Goal: Task Accomplishment & Management: Use online tool/utility

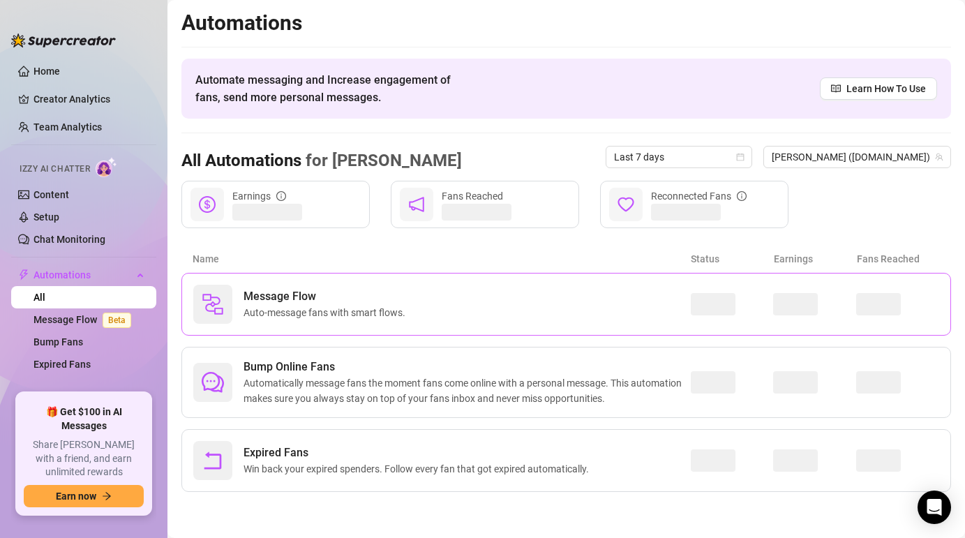
click at [276, 315] on span "Auto-message fans with smart flows." at bounding box center [328, 312] width 168 height 15
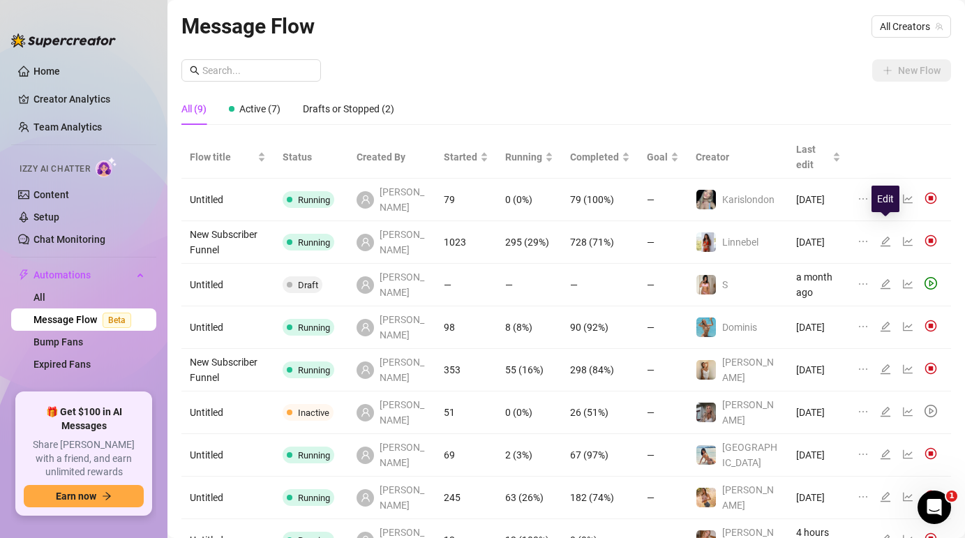
click at [886, 236] on icon "edit" at bounding box center [885, 241] width 11 height 11
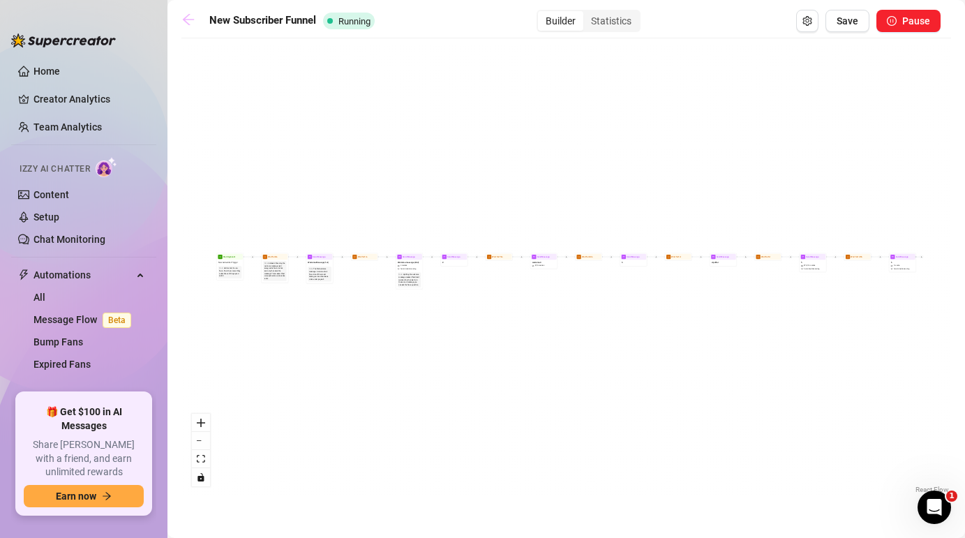
click at [188, 20] on icon "arrow-left" at bounding box center [188, 19] width 11 height 11
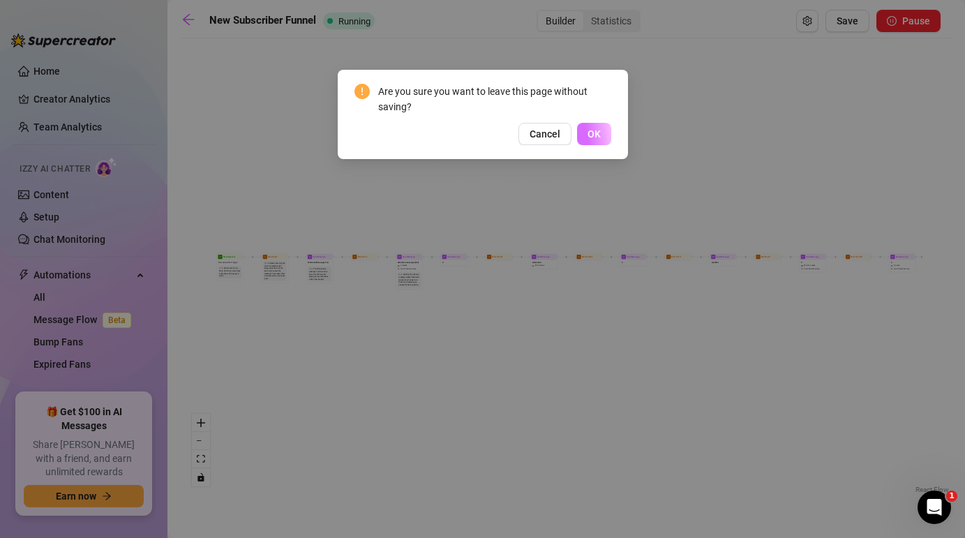
click at [588, 125] on button "OK" at bounding box center [594, 134] width 34 height 22
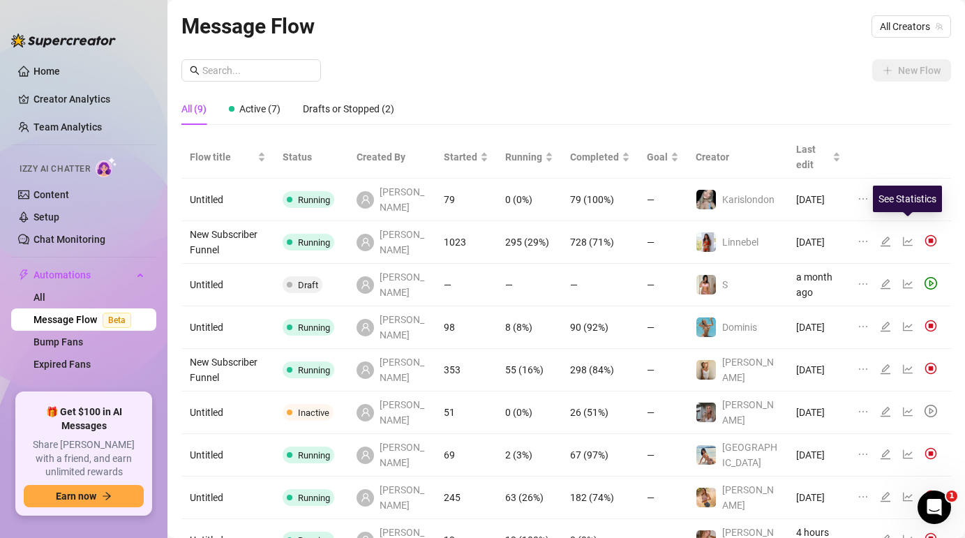
click at [910, 237] on icon "line-chart" at bounding box center [908, 241] width 10 height 9
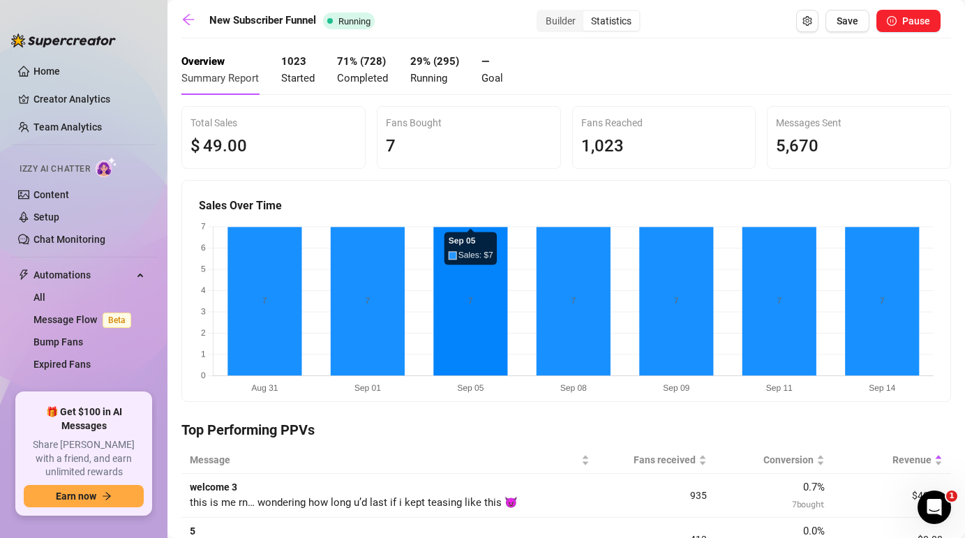
click at [236, 260] on canvas at bounding box center [566, 308] width 735 height 176
click at [191, 17] on icon "arrow-left" at bounding box center [189, 20] width 14 height 14
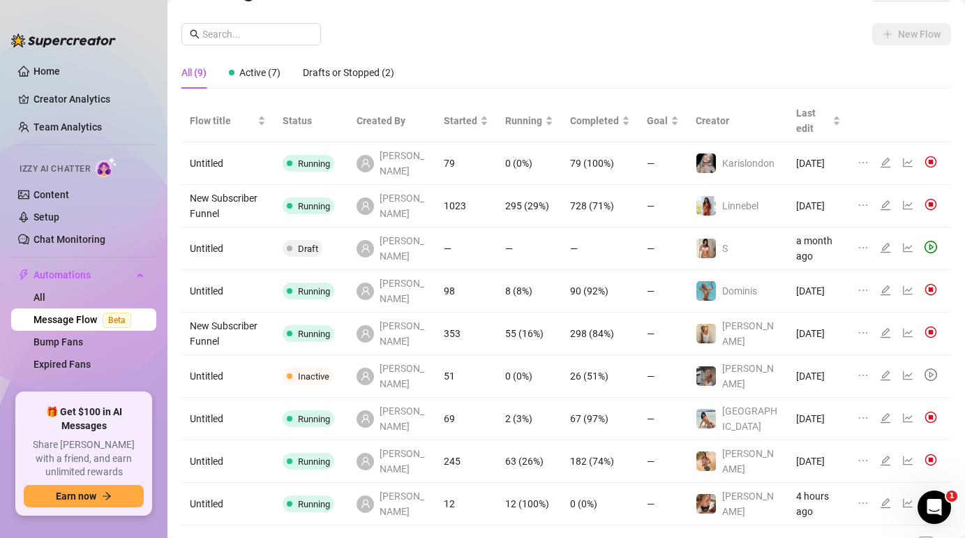
scroll to position [89, 0]
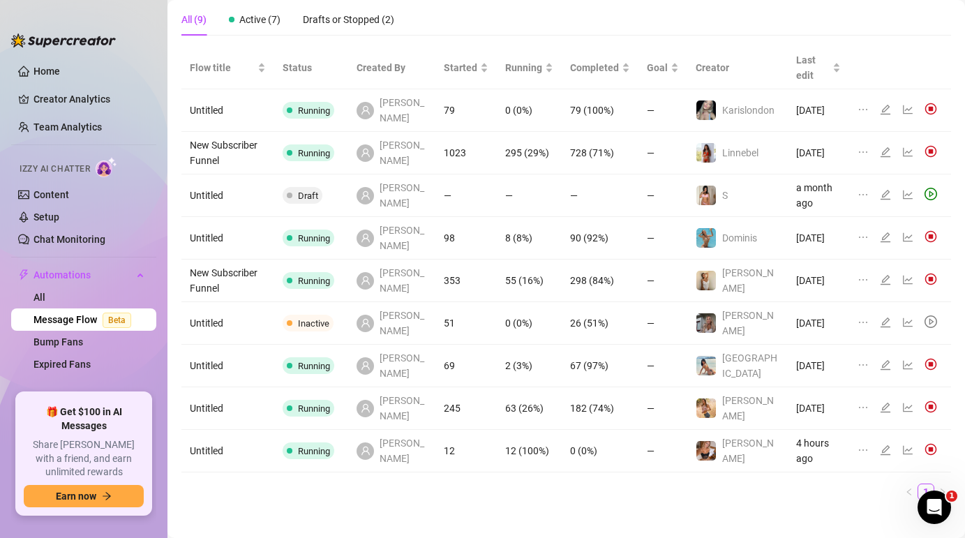
click at [891, 401] on div at bounding box center [888, 408] width 17 height 15
click at [883, 403] on icon "edit" at bounding box center [886, 408] width 10 height 10
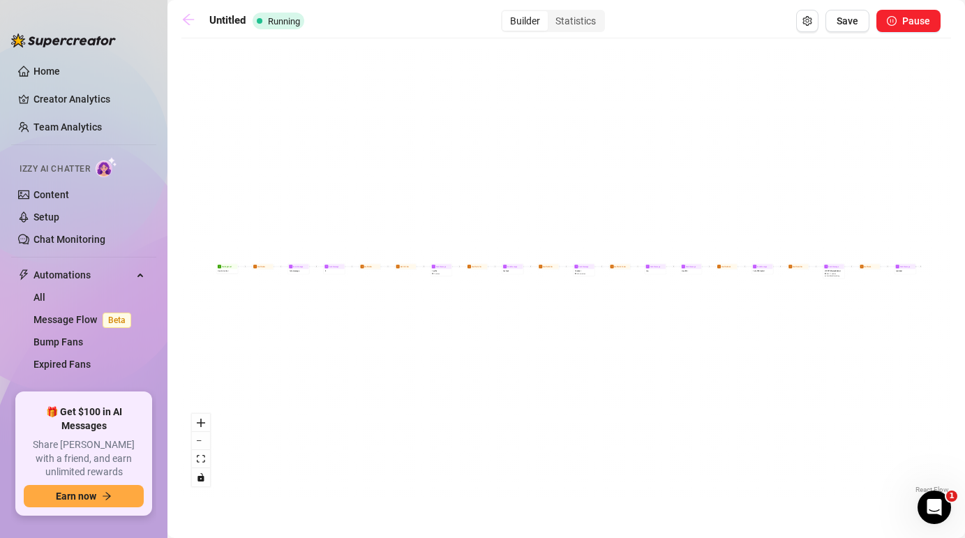
click at [188, 22] on icon "arrow-left" at bounding box center [189, 20] width 14 height 14
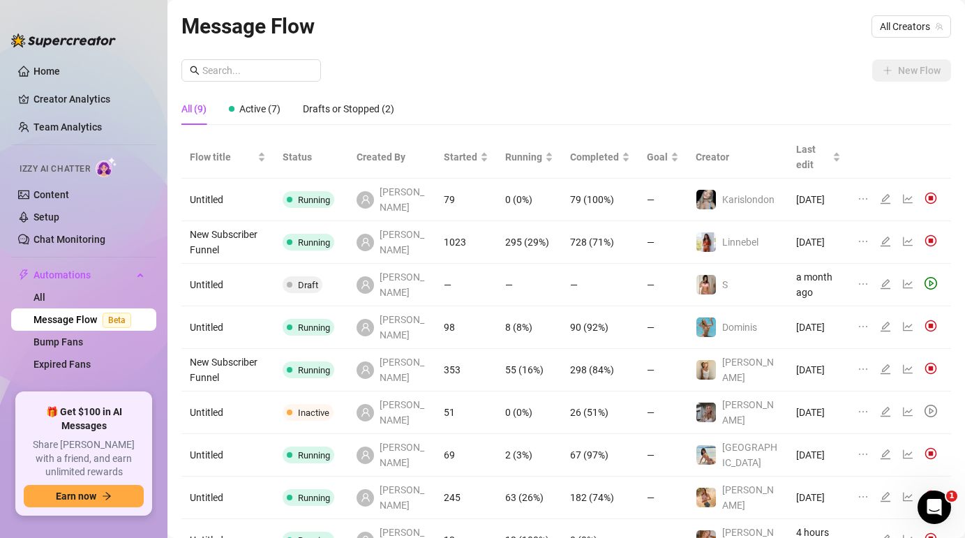
scroll to position [89, 0]
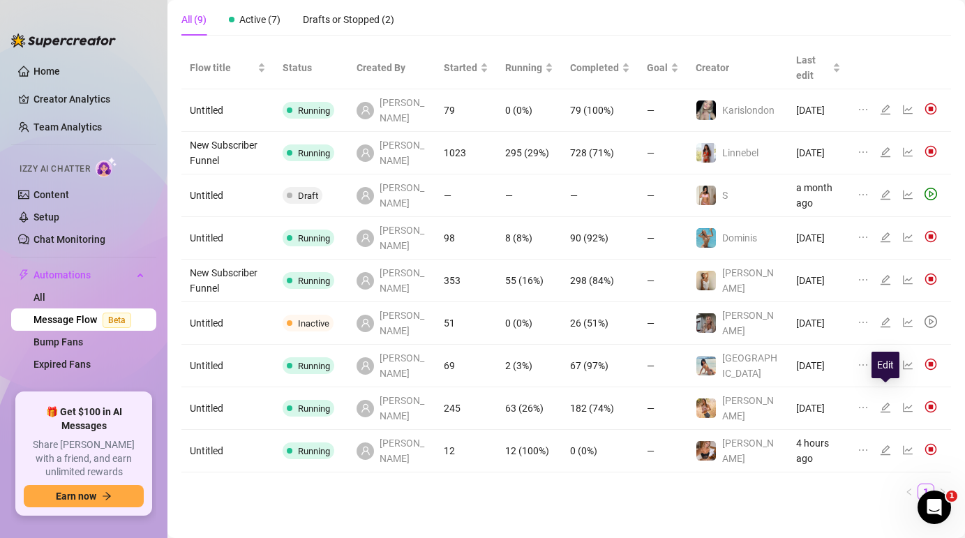
click at [887, 402] on icon "edit" at bounding box center [885, 407] width 11 height 11
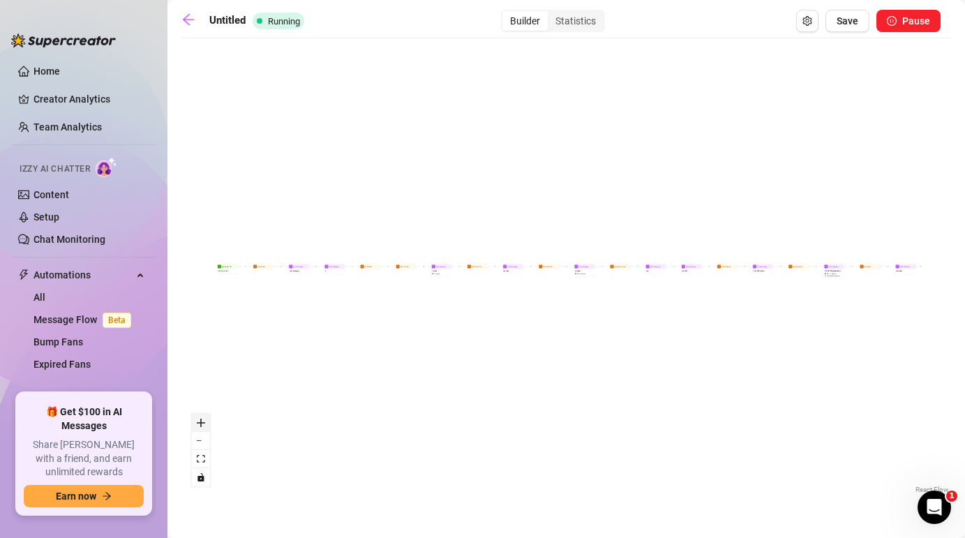
drag, startPoint x: 267, startPoint y: 286, endPoint x: 201, endPoint y: 417, distance: 146.4
click at [201, 417] on div "Send Message reminder Wait for 6h Send Message VIP OFFER plus BUndel $ 45 , 17 …" at bounding box center [567, 271] width 770 height 452
click at [201, 417] on button "zoom in" at bounding box center [201, 423] width 18 height 18
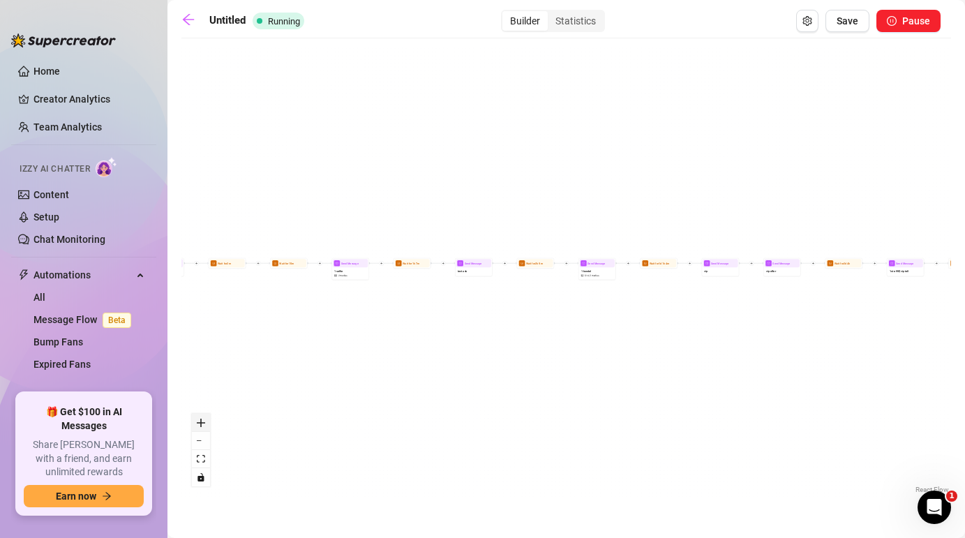
click at [201, 417] on button "zoom in" at bounding box center [201, 423] width 18 height 18
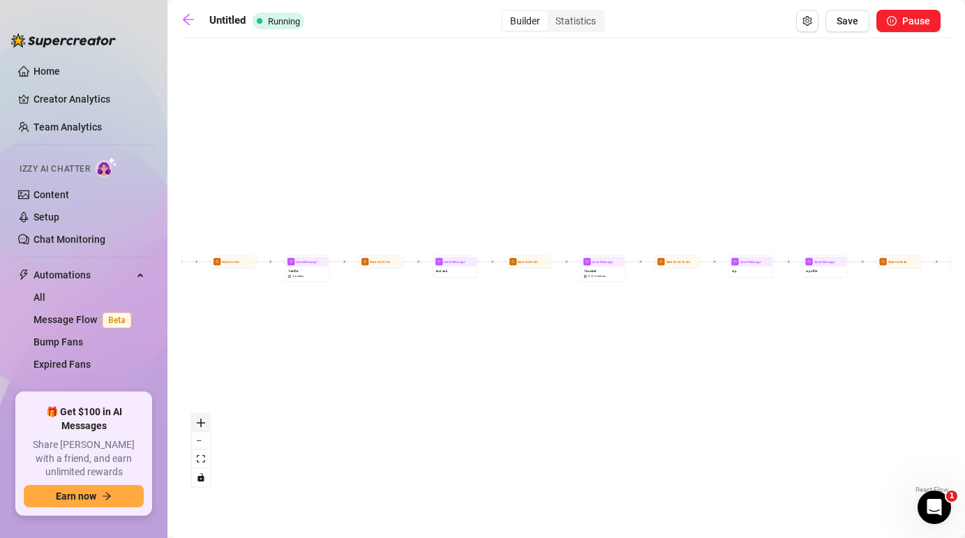
click at [201, 417] on button "zoom in" at bounding box center [201, 423] width 18 height 18
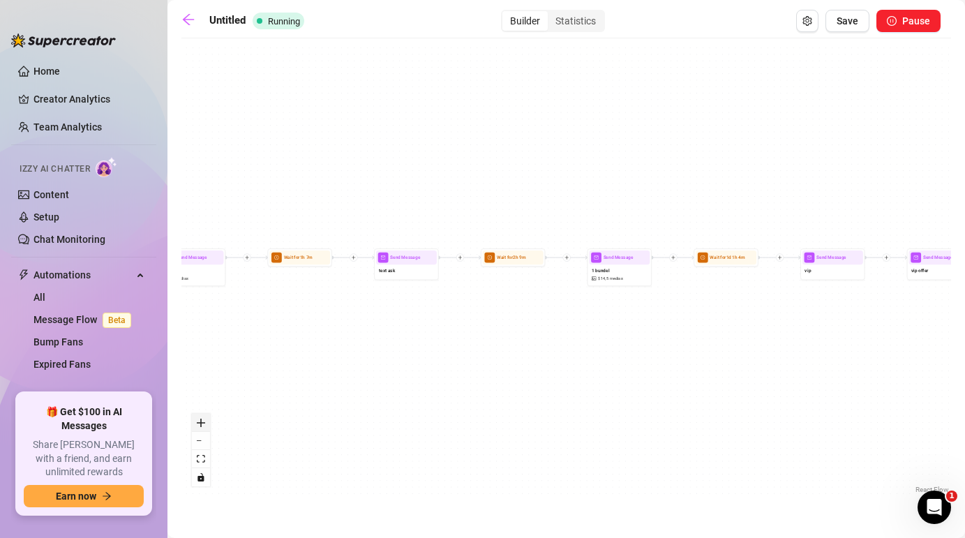
click at [201, 417] on button "zoom in" at bounding box center [201, 423] width 18 height 18
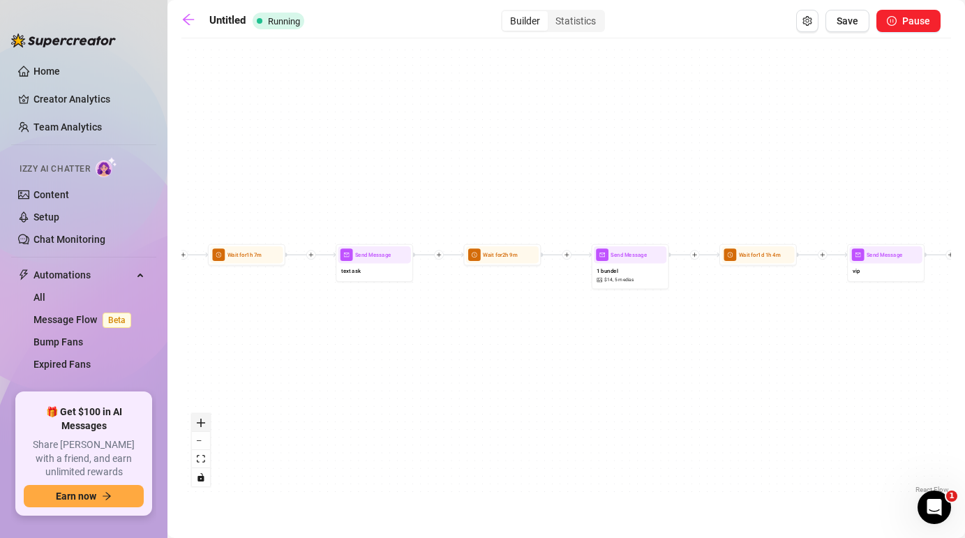
click at [201, 417] on button "zoom in" at bounding box center [201, 423] width 18 height 18
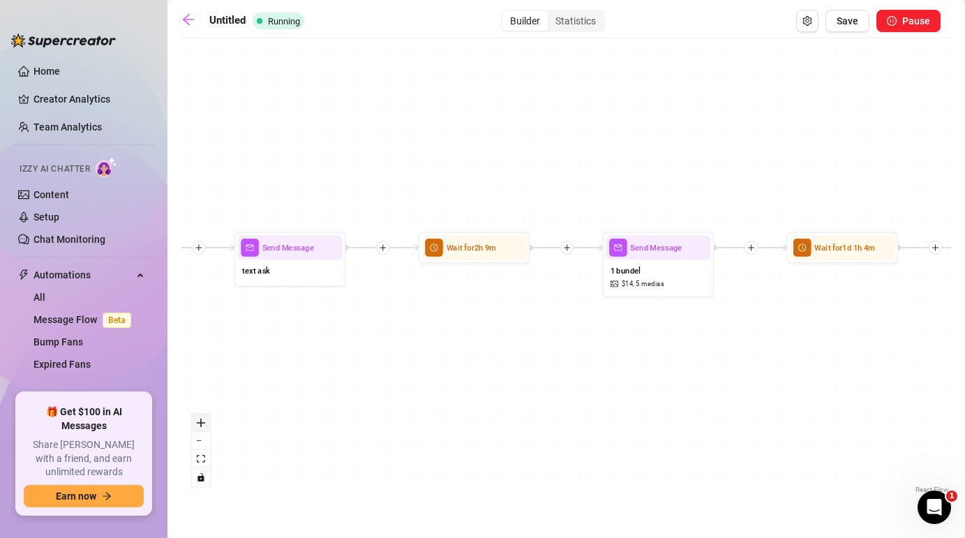
click at [201, 417] on button "zoom in" at bounding box center [201, 423] width 18 height 18
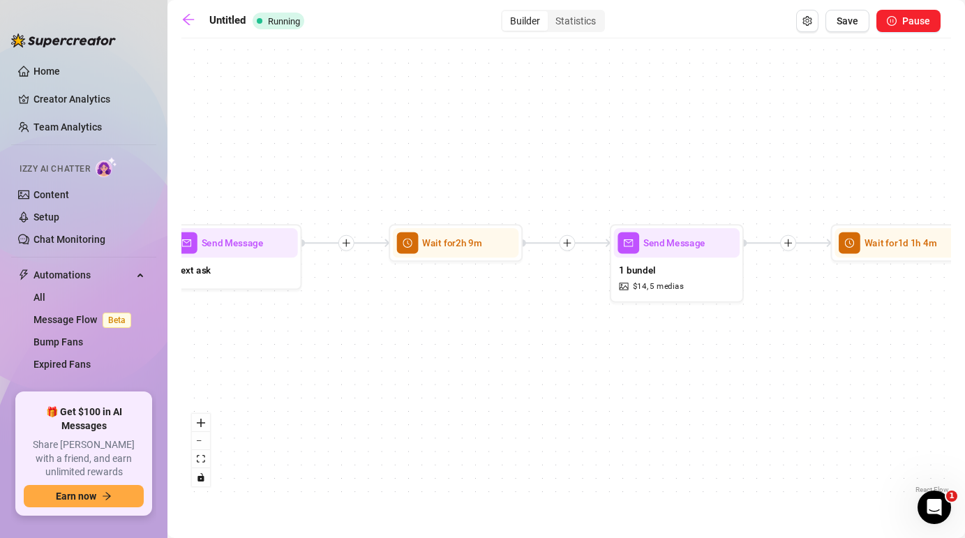
drag, startPoint x: 401, startPoint y: 332, endPoint x: 882, endPoint y: 337, distance: 481.0
click at [882, 337] on div "Send Message reminder Wait for 6h Send Message VIP OFFER plus BUndel $ 45 , 17 …" at bounding box center [567, 271] width 770 height 452
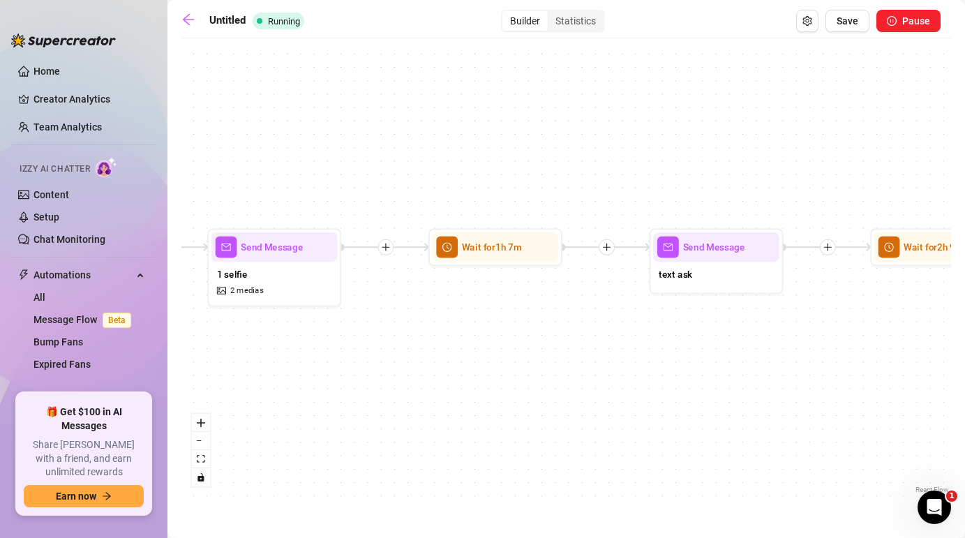
drag, startPoint x: 523, startPoint y: 405, endPoint x: 975, endPoint y: 405, distance: 451.7
click at [965, 405] on html "Home Creator Analytics Team Analytics Izzy AI Chatter Content Setup Chat Monito…" at bounding box center [482, 269] width 965 height 538
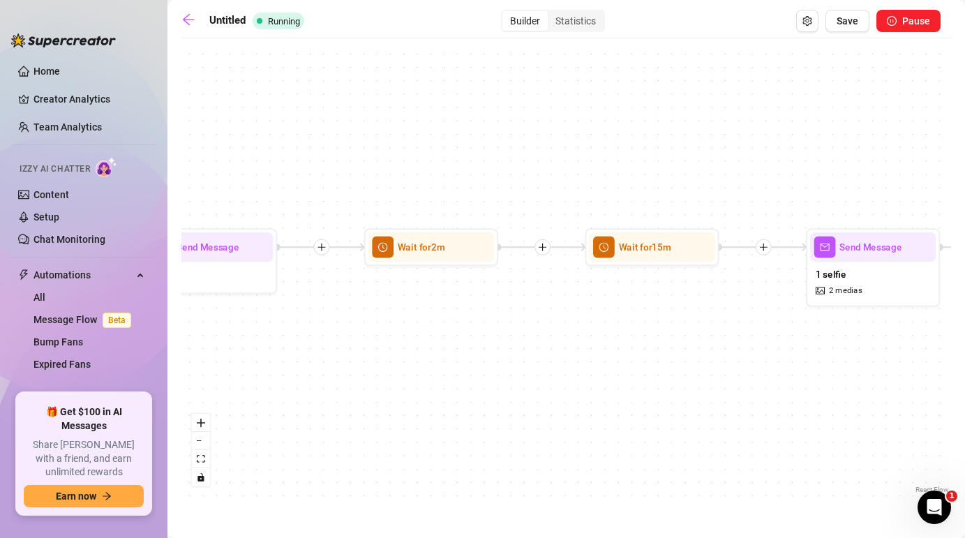
drag, startPoint x: 508, startPoint y: 360, endPoint x: 907, endPoint y: 360, distance: 398.6
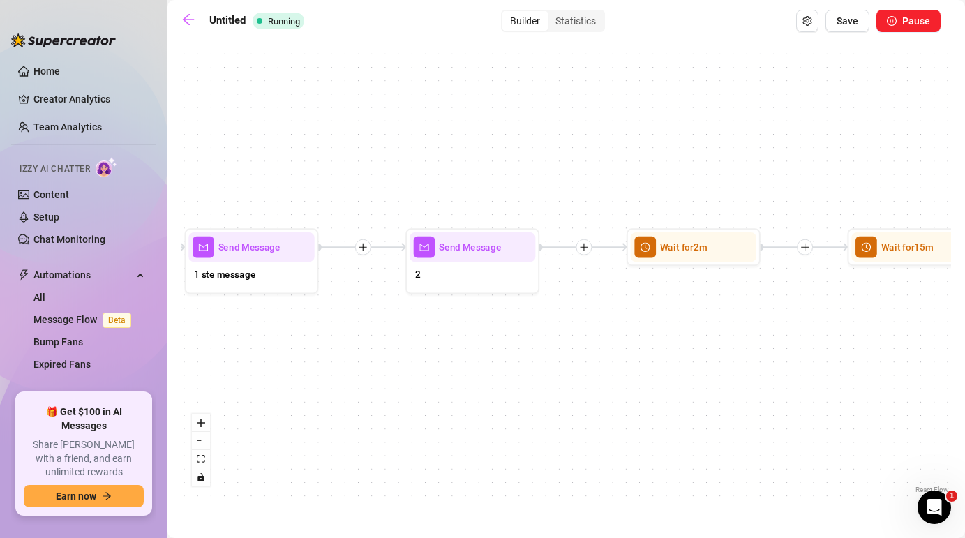
click at [907, 360] on div "Send Message reminder Wait for 6h Send Message VIP OFFER plus BUndel $ 45 , 17 …" at bounding box center [567, 271] width 770 height 452
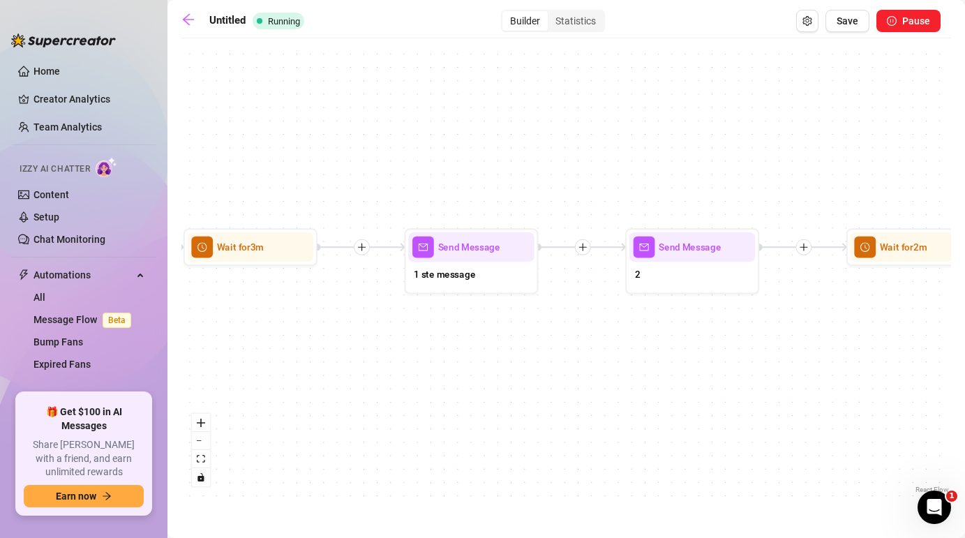
drag, startPoint x: 464, startPoint y: 415, endPoint x: 816, endPoint y: 415, distance: 352.5
click at [817, 415] on div "Send Message reminder Wait for 6h Send Message VIP OFFER plus BUndel $ 45 , 17 …" at bounding box center [567, 271] width 770 height 452
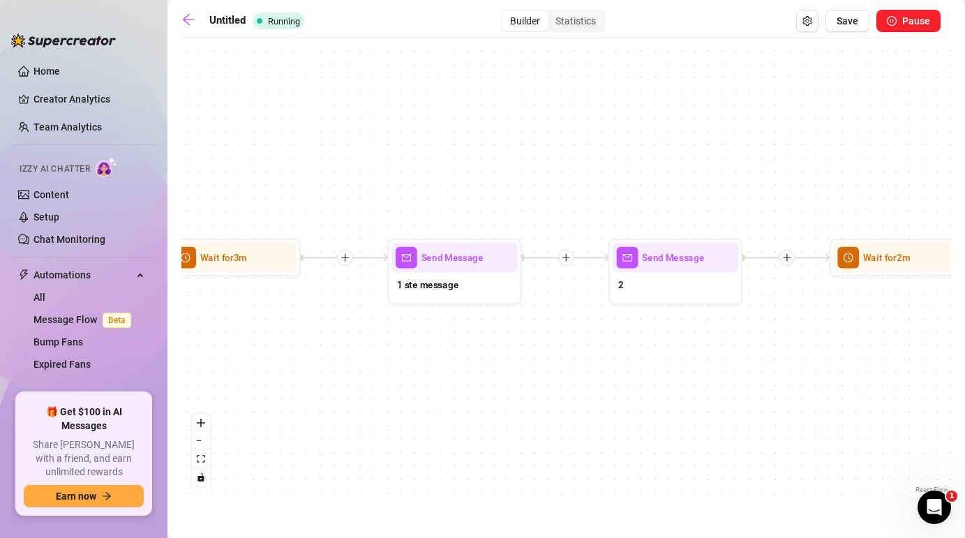
drag, startPoint x: 554, startPoint y: 371, endPoint x: 357, endPoint y: 382, distance: 197.1
click at [357, 380] on div "Send Message reminder Wait for 6h Send Message VIP OFFER plus BUndel $ 45 , 17 …" at bounding box center [567, 271] width 770 height 452
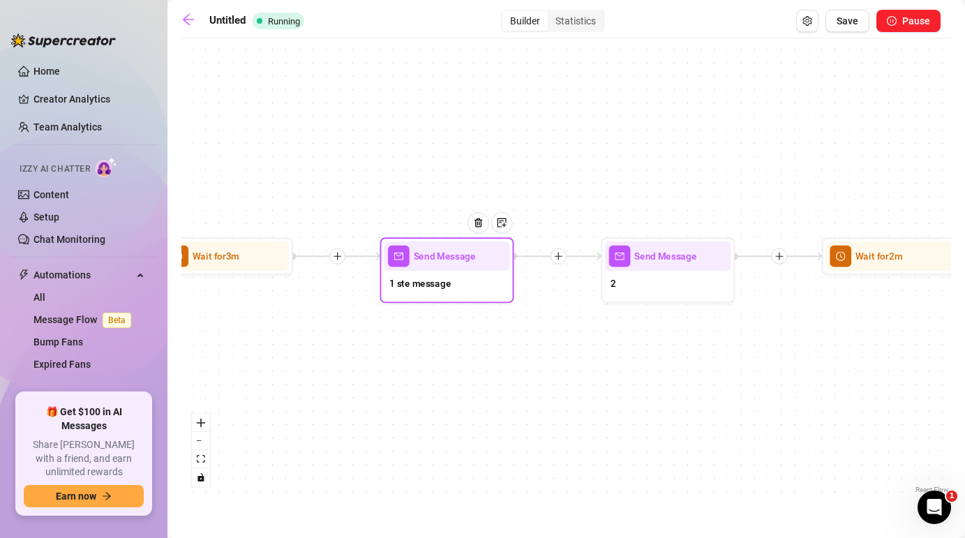
click at [439, 252] on span "Send Message" at bounding box center [445, 256] width 62 height 15
click at [445, 267] on div "Send Message" at bounding box center [447, 256] width 126 height 29
type textarea "Hii {name} 👀 I literally just saw your sub pop up and had to say hi 🥹✨"
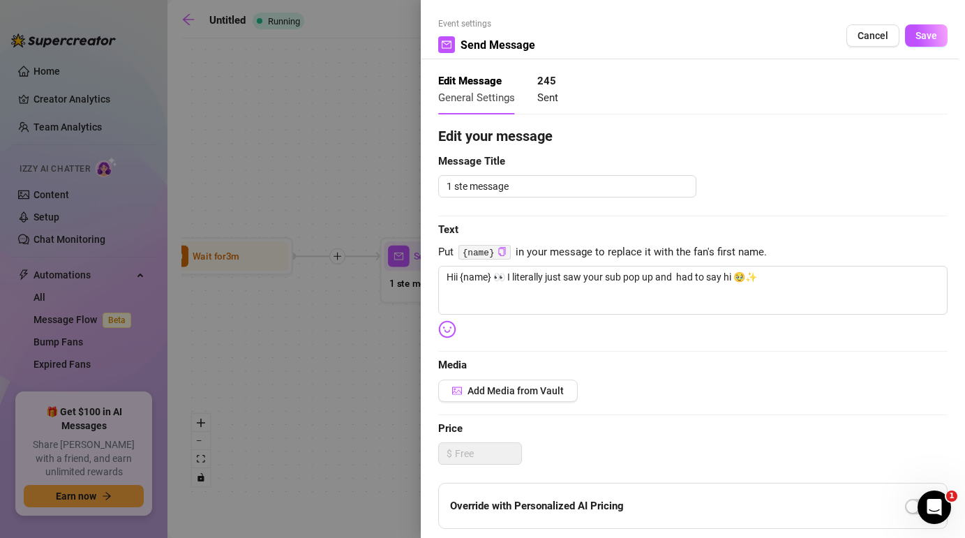
click at [300, 147] on div at bounding box center [482, 269] width 965 height 538
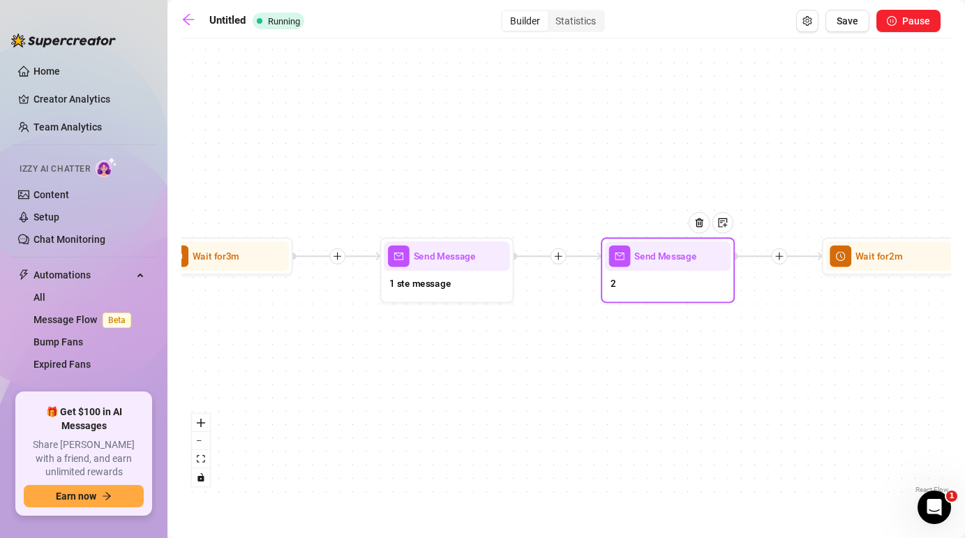
click at [695, 249] on div at bounding box center [705, 233] width 58 height 68
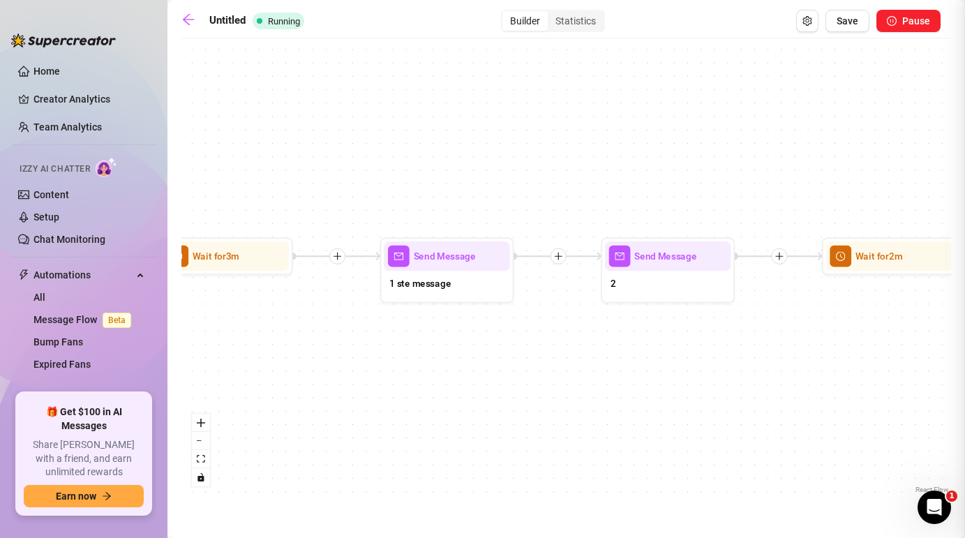
type textarea "I’m [PERSON_NAME] btw 👀"
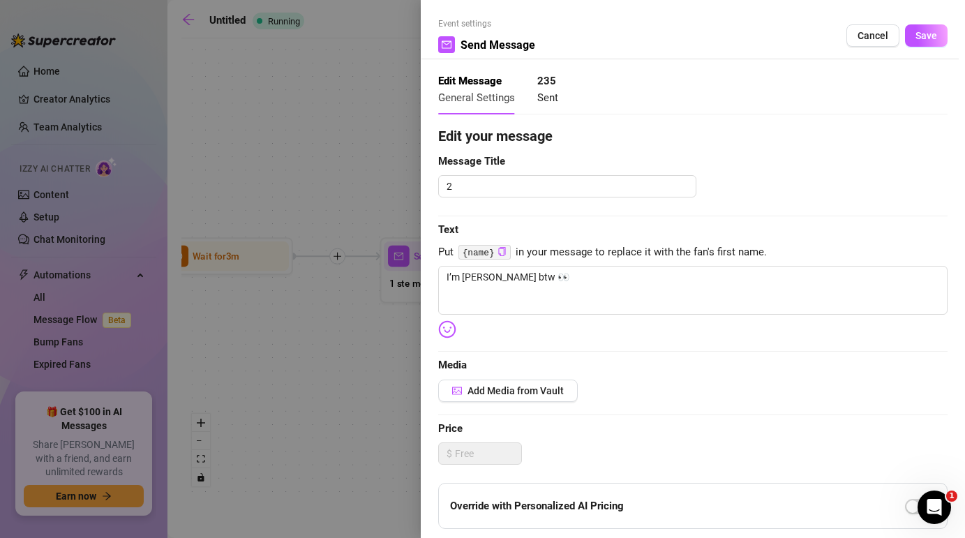
click at [348, 396] on div at bounding box center [482, 269] width 965 height 538
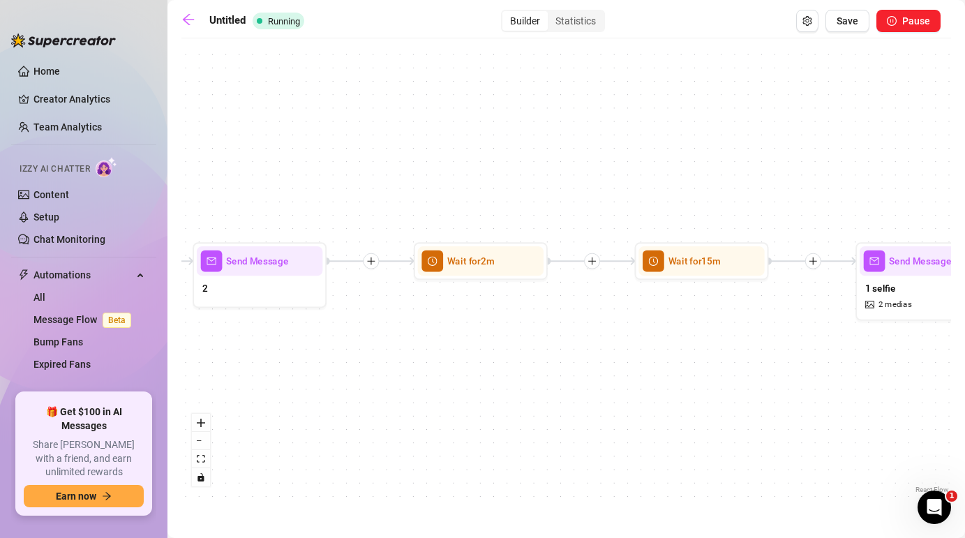
drag, startPoint x: 888, startPoint y: 378, endPoint x: 465, endPoint y: 383, distance: 423.1
click at [465, 383] on div "Send Message reminder Wait for 6h Send Message VIP OFFER plus BUndel $ 45 , 17 …" at bounding box center [567, 271] width 770 height 452
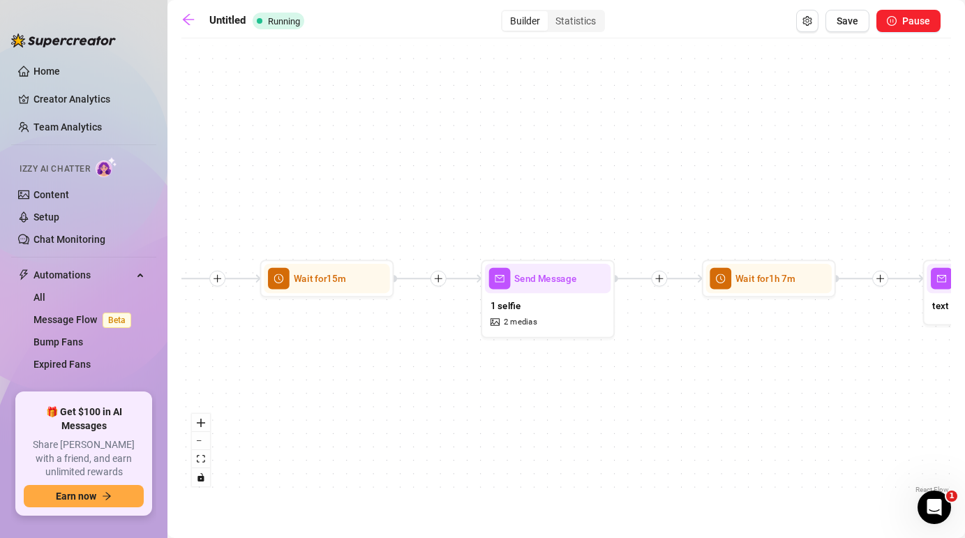
drag, startPoint x: 744, startPoint y: 327, endPoint x: 384, endPoint y: 344, distance: 360.6
click at [384, 344] on div "Send Message reminder Wait for 6h Send Message VIP OFFER plus BUndel $ 45 , 17 …" at bounding box center [567, 271] width 770 height 452
click at [494, 291] on div "Send Message" at bounding box center [548, 278] width 126 height 29
type textarea "This is me right now 👀"
click at [515, 264] on div "Send Message" at bounding box center [548, 278] width 126 height 29
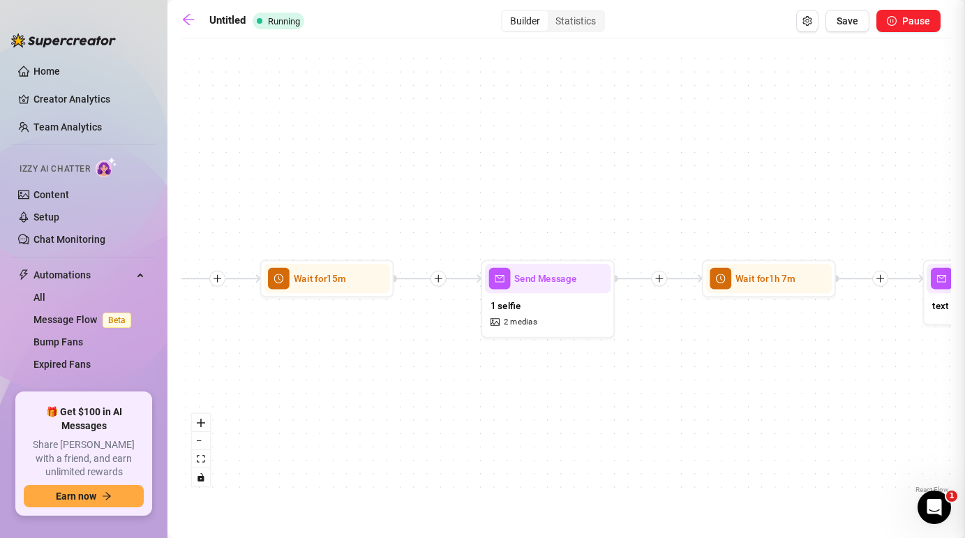
type textarea "This is me right now 👀"
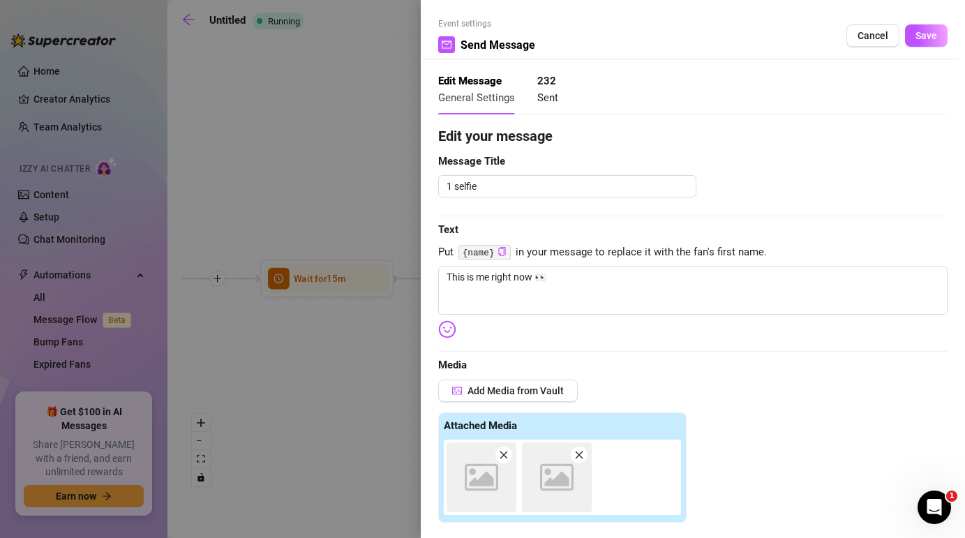
click at [515, 275] on div "Event settings Send Message Cancel Save Edit Message General Settings 232 Sent …" at bounding box center [482, 269] width 965 height 538
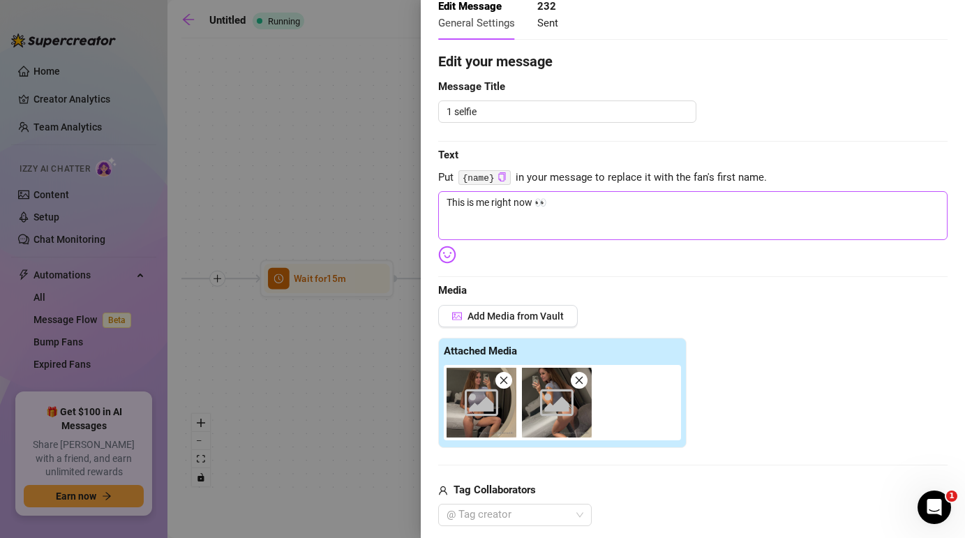
scroll to position [77, 0]
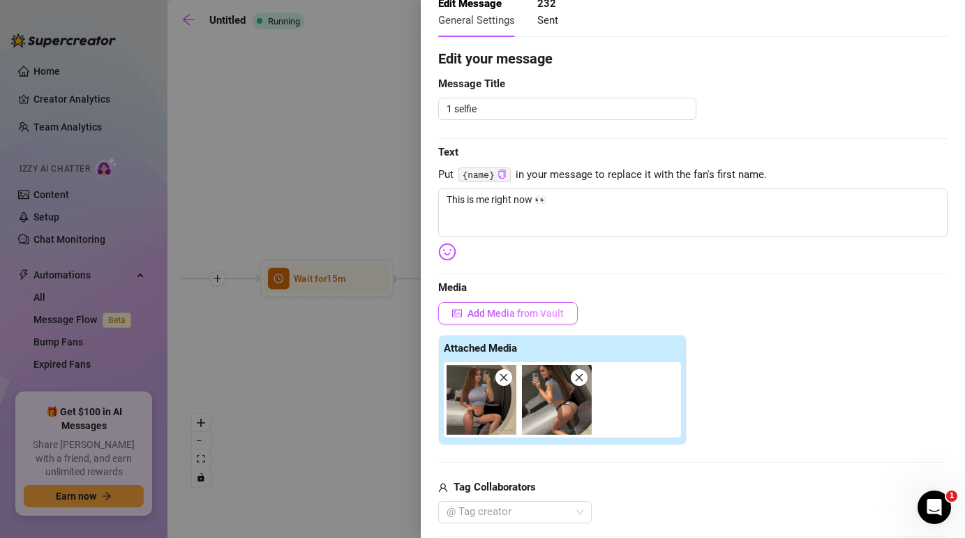
click at [519, 317] on span "Add Media from Vault" at bounding box center [516, 313] width 96 height 11
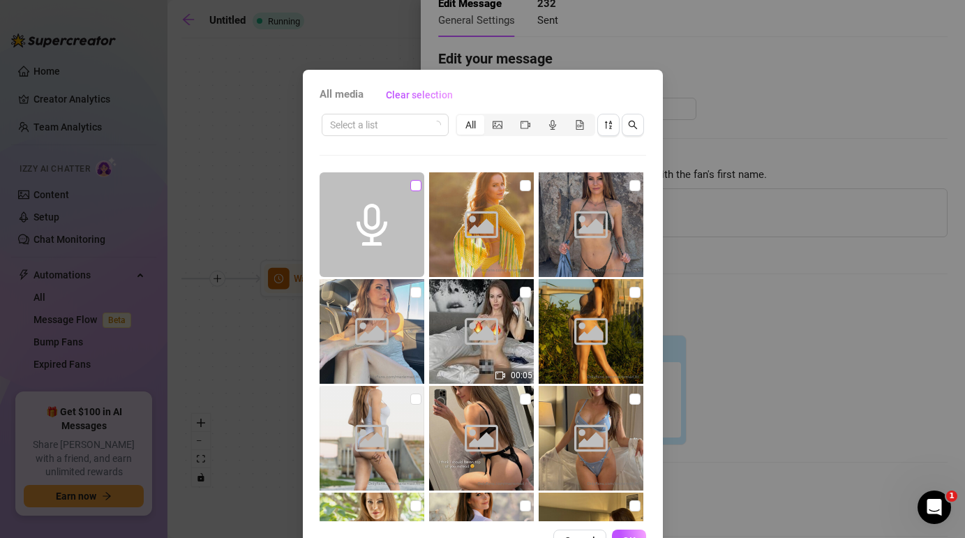
click at [413, 186] on input "checkbox" at bounding box center [415, 185] width 11 height 11
checkbox input "true"
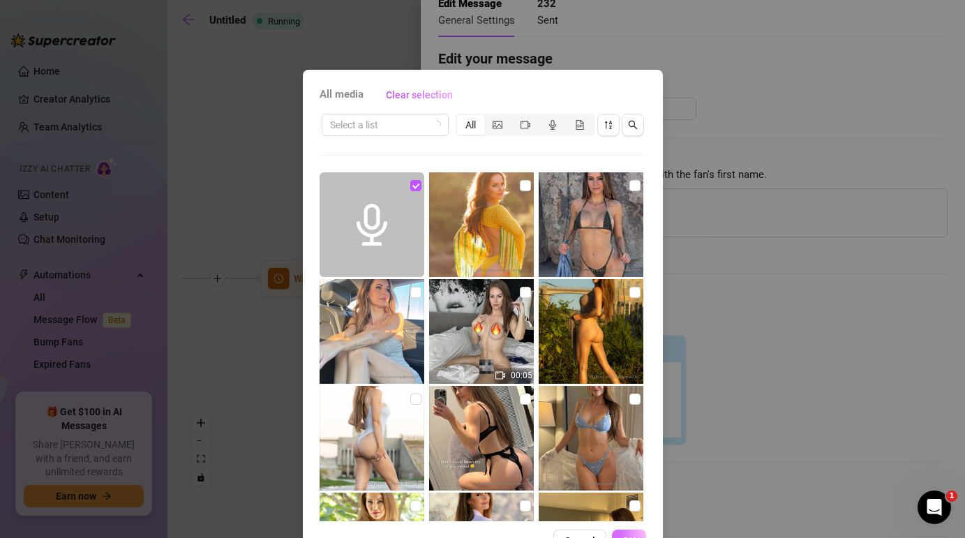
click at [631, 534] on button "OK" at bounding box center [629, 541] width 34 height 22
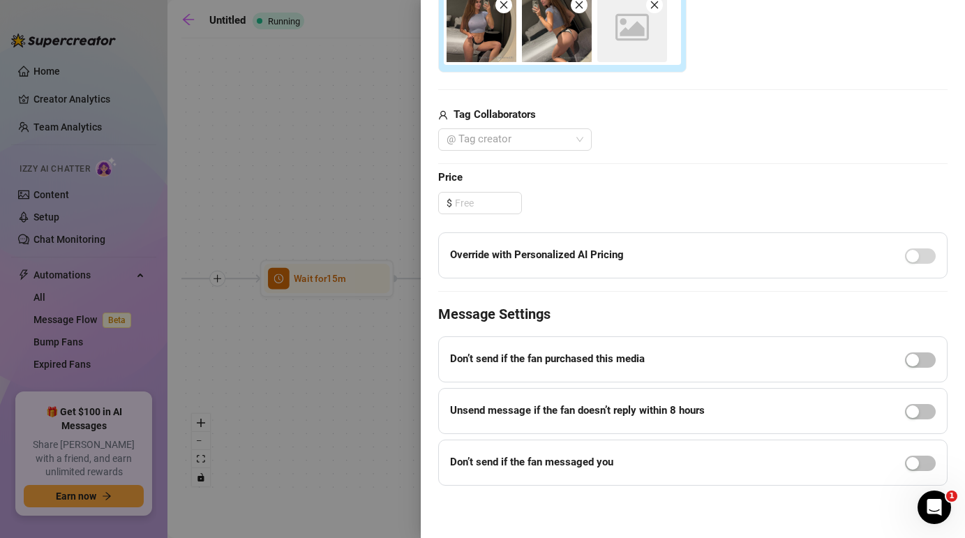
scroll to position [277, 0]
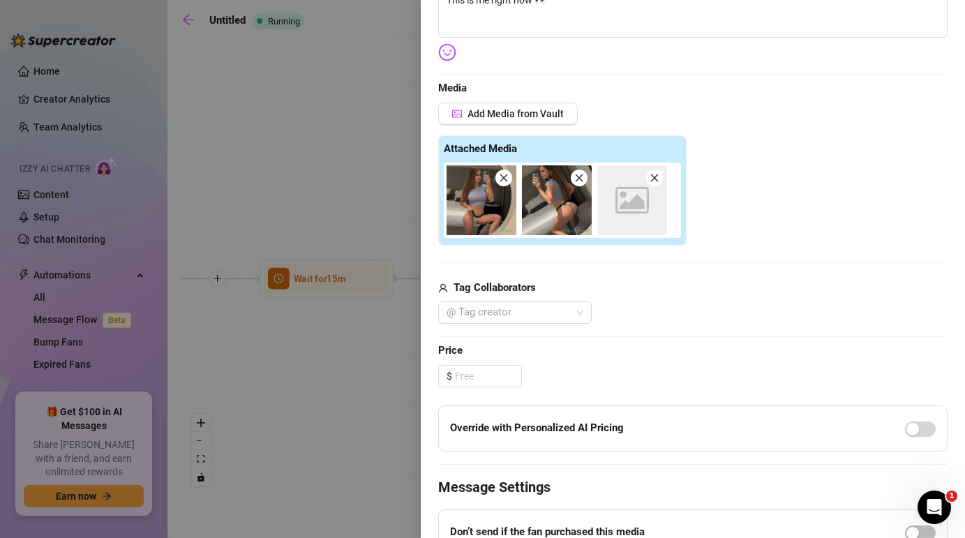
click at [643, 225] on div "Image placeholder" at bounding box center [633, 200] width 70 height 70
click at [657, 179] on icon "close" at bounding box center [655, 178] width 10 height 10
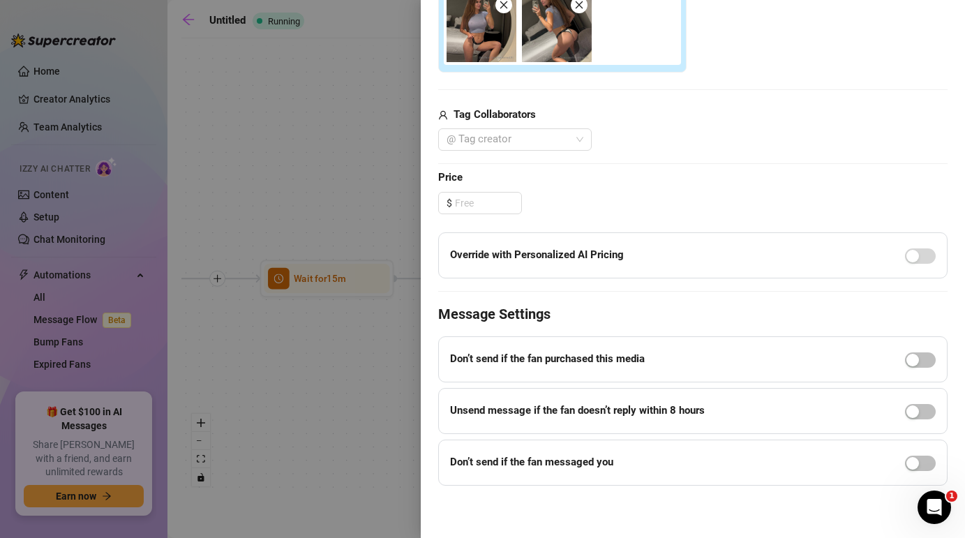
scroll to position [0, 0]
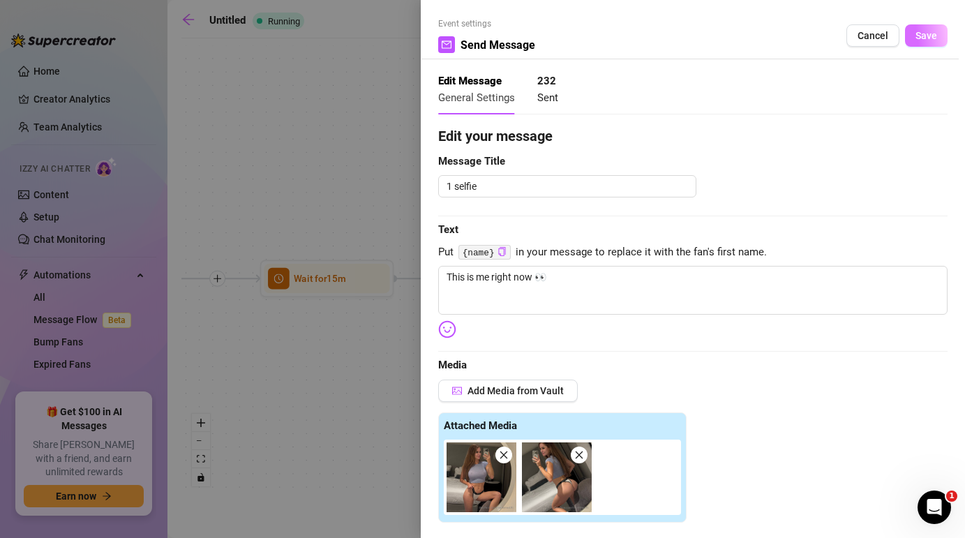
click at [928, 36] on span "Save" at bounding box center [927, 35] width 22 height 11
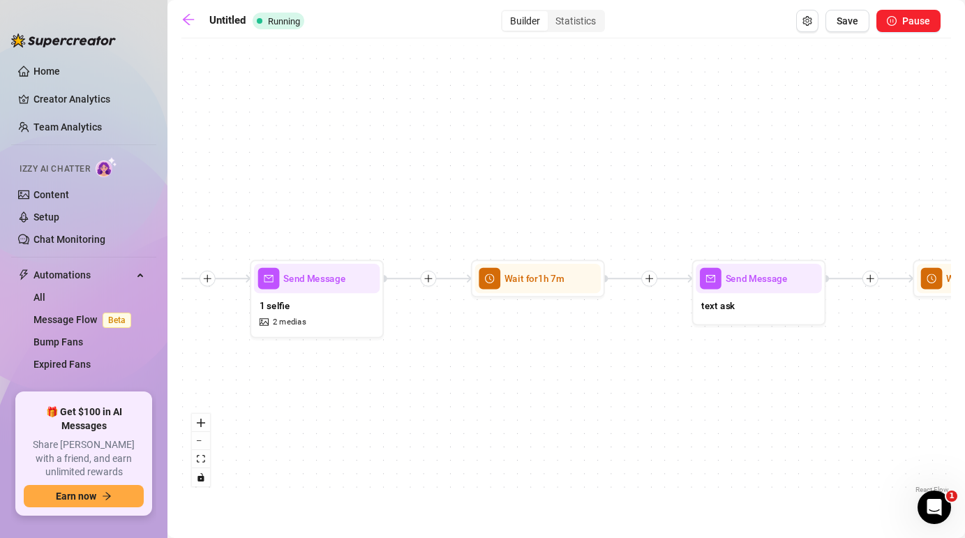
drag, startPoint x: 777, startPoint y: 346, endPoint x: 533, endPoint y: 345, distance: 244.3
click at [533, 345] on div "Send Message reminder Wait for 6h Send Message VIP OFFER plus BUndel $ 45 , 17 …" at bounding box center [567, 271] width 770 height 452
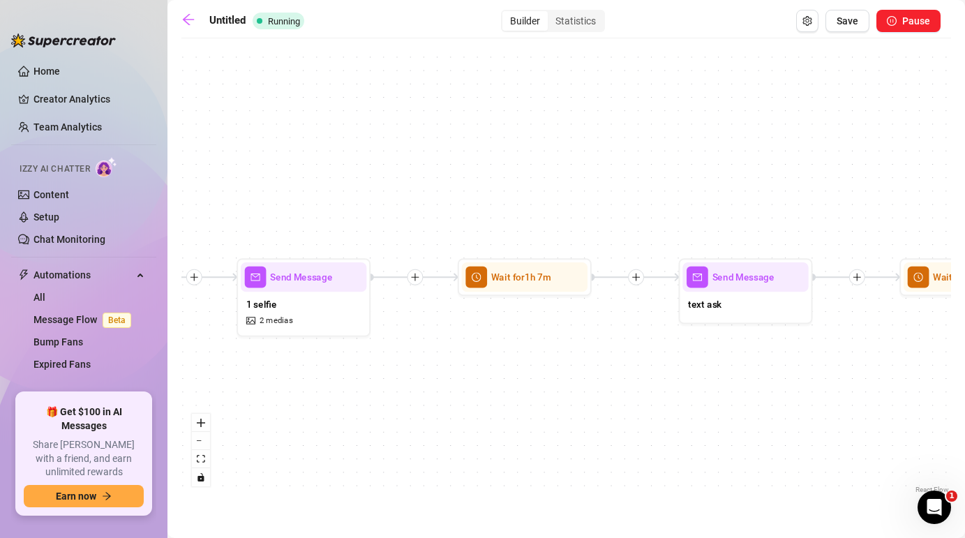
click at [416, 284] on div at bounding box center [415, 277] width 16 height 16
click at [477, 324] on div "Message" at bounding box center [480, 324] width 98 height 23
type textarea "Write your message here"
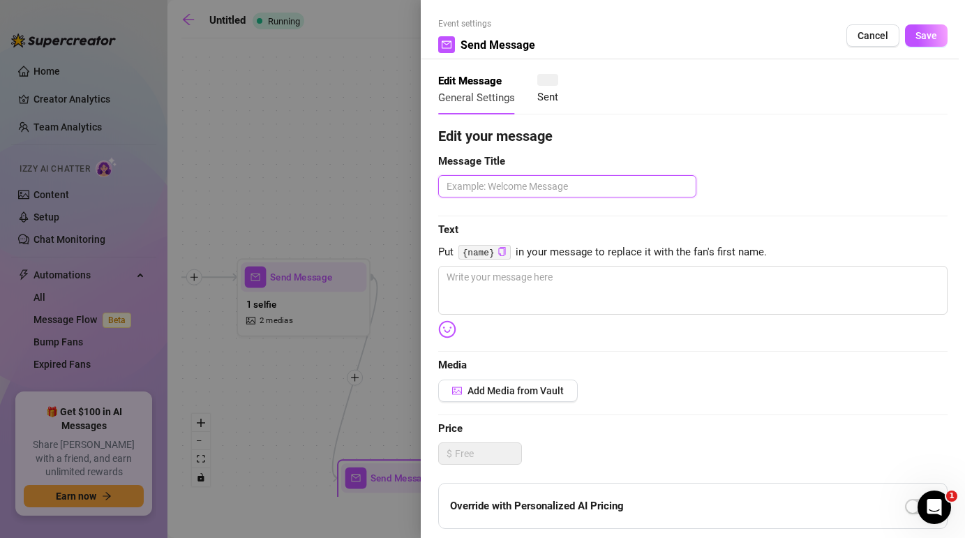
click at [512, 186] on textarea at bounding box center [567, 186] width 258 height 22
type textarea "3"
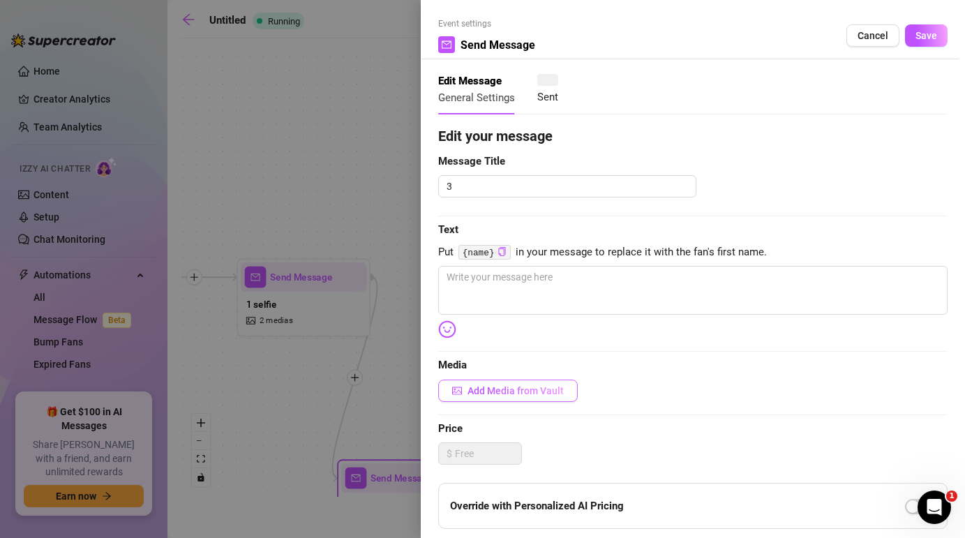
click at [489, 381] on button "Add Media from Vault" at bounding box center [508, 391] width 140 height 22
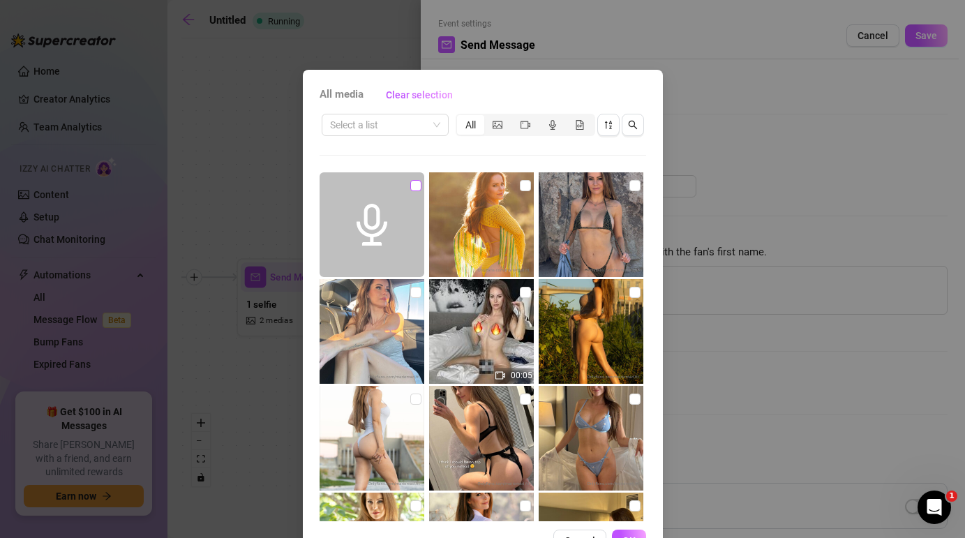
click at [415, 187] on input "checkbox" at bounding box center [415, 185] width 11 height 11
checkbox input "true"
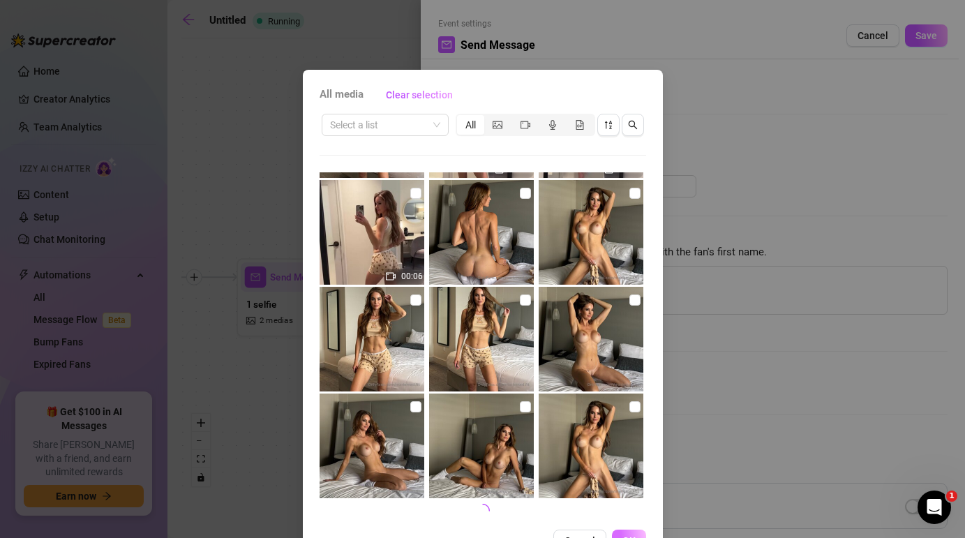
click at [627, 534] on button "OK" at bounding box center [629, 541] width 34 height 22
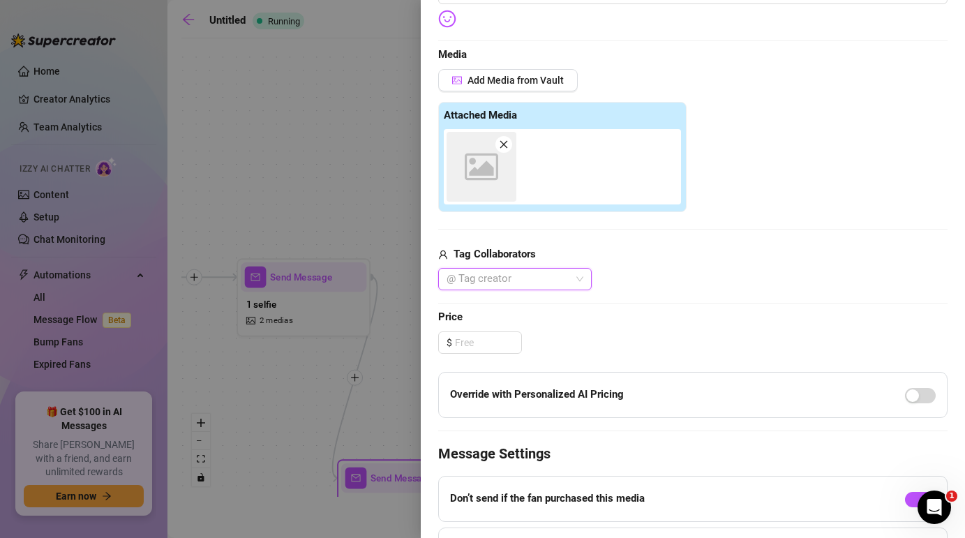
scroll to position [0, 0]
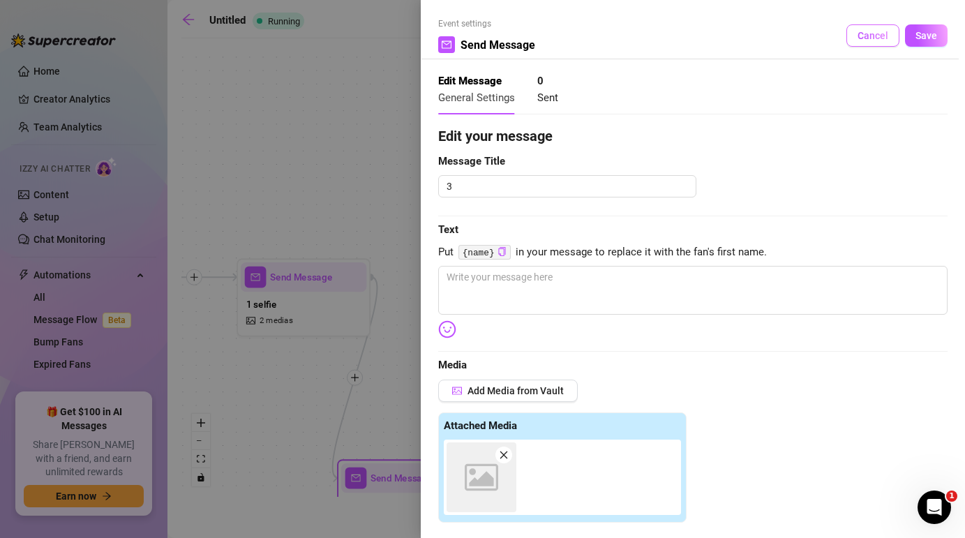
click at [875, 38] on span "Cancel" at bounding box center [873, 35] width 31 height 11
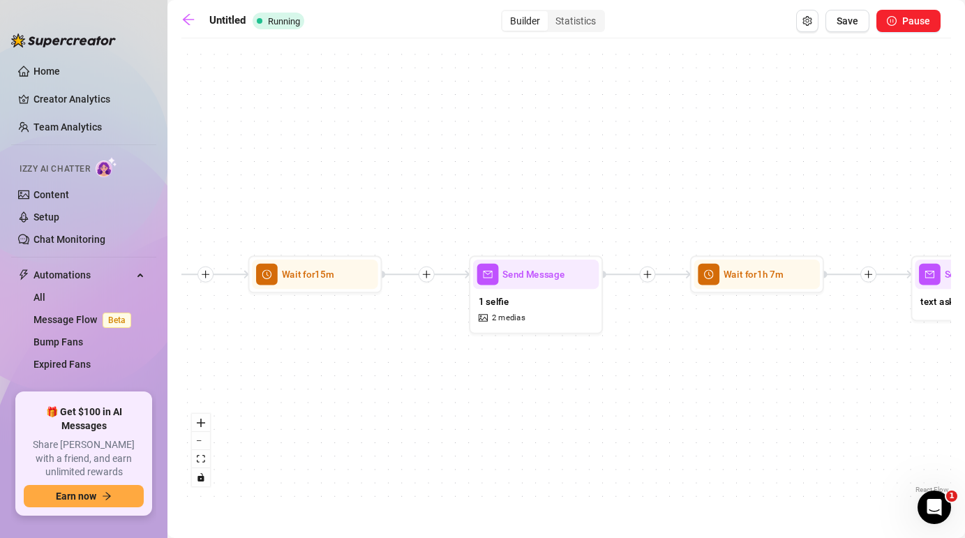
drag, startPoint x: 318, startPoint y: 381, endPoint x: 550, endPoint y: 378, distance: 232.5
click at [550, 378] on div "Send Message reminder Wait for 6h Send Message VIP OFFER plus BUndel $ 45 , 17 …" at bounding box center [567, 271] width 770 height 452
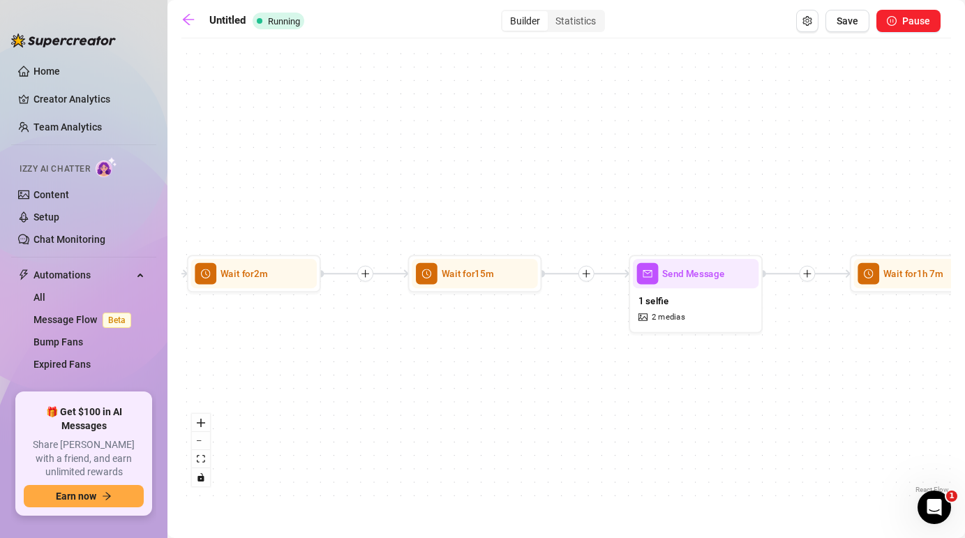
drag, startPoint x: 447, startPoint y: 417, endPoint x: 676, endPoint y: 416, distance: 229.7
click at [676, 416] on div "Send Message reminder Wait for 6h Send Message VIP OFFER plus BUndel $ 45 , 17 …" at bounding box center [567, 271] width 770 height 452
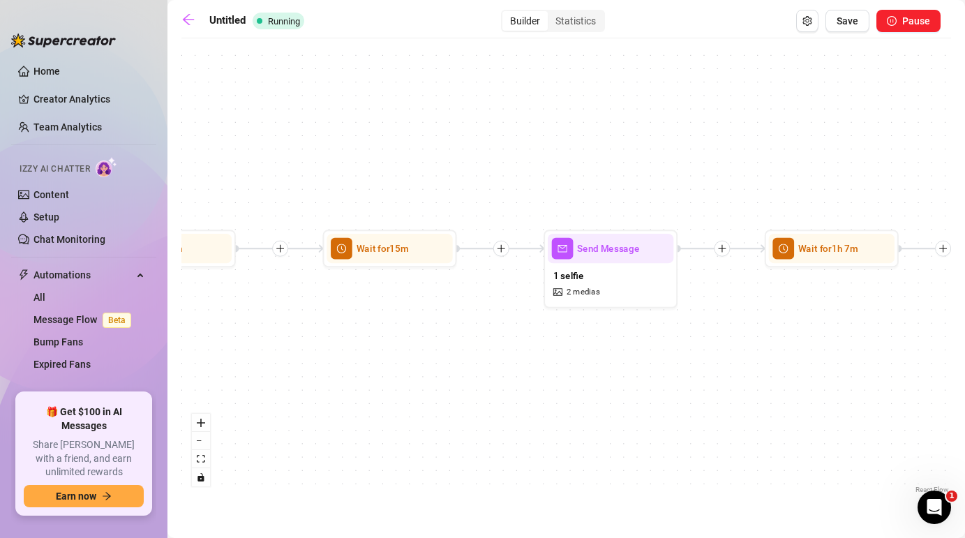
drag, startPoint x: 543, startPoint y: 403, endPoint x: 388, endPoint y: 378, distance: 157.0
click at [388, 378] on div "Send Message reminder Wait for 6h Send Message VIP OFFER plus BUndel $ 45 , 17 …" at bounding box center [567, 271] width 770 height 452
click at [592, 268] on div "1 selfie 2 medias" at bounding box center [611, 283] width 126 height 40
type textarea "This is me right now 👀"
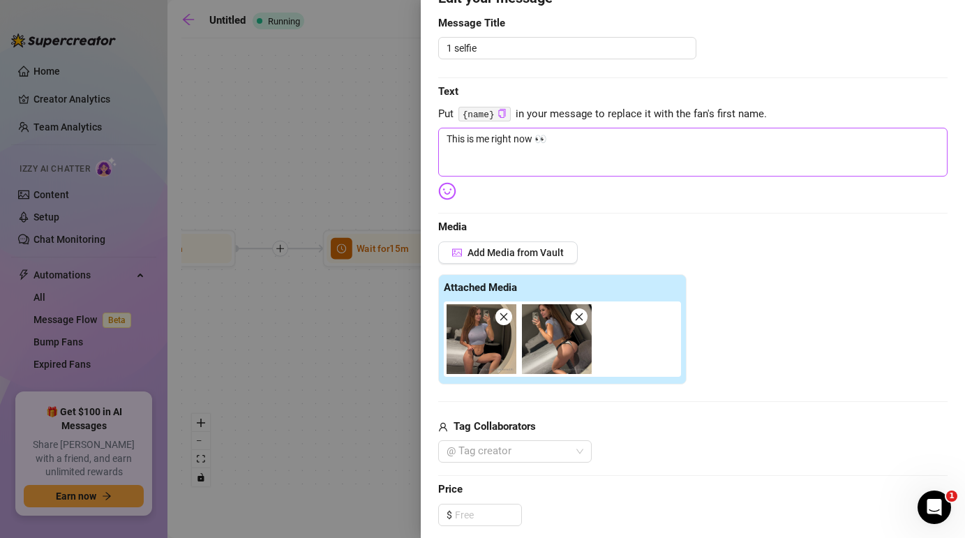
scroll to position [139, 0]
click at [503, 246] on span "Add Media from Vault" at bounding box center [516, 251] width 96 height 11
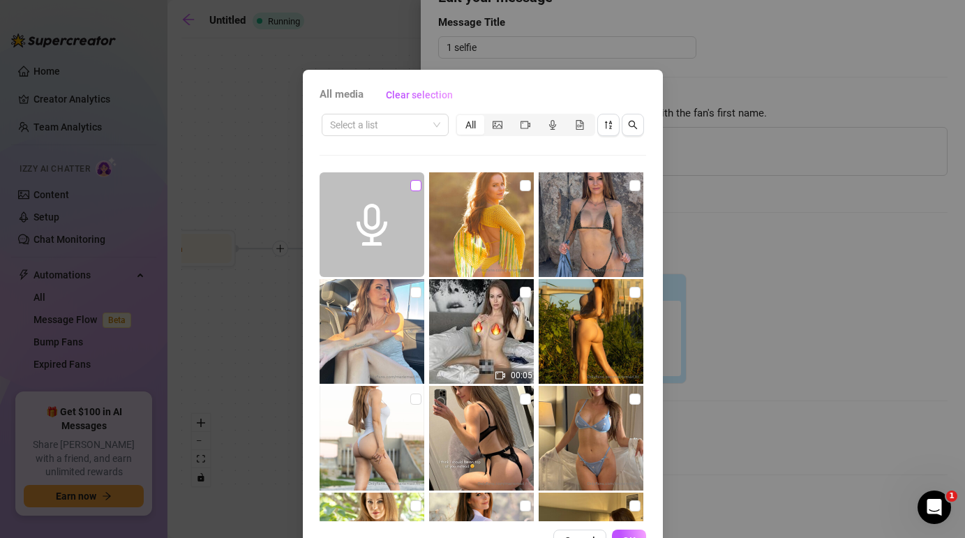
click at [410, 186] on input "checkbox" at bounding box center [415, 185] width 11 height 11
checkbox input "true"
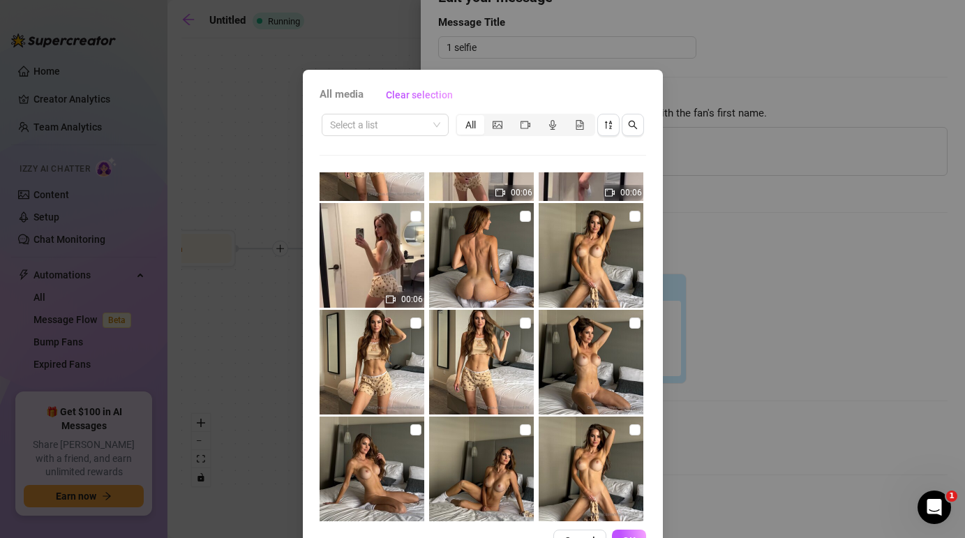
scroll to position [526, 0]
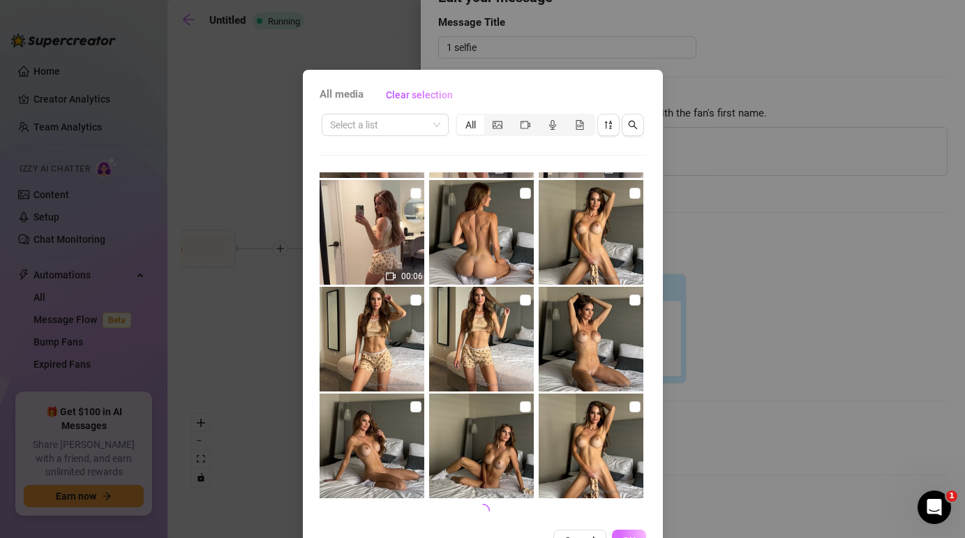
click at [631, 533] on button "OK" at bounding box center [629, 541] width 34 height 22
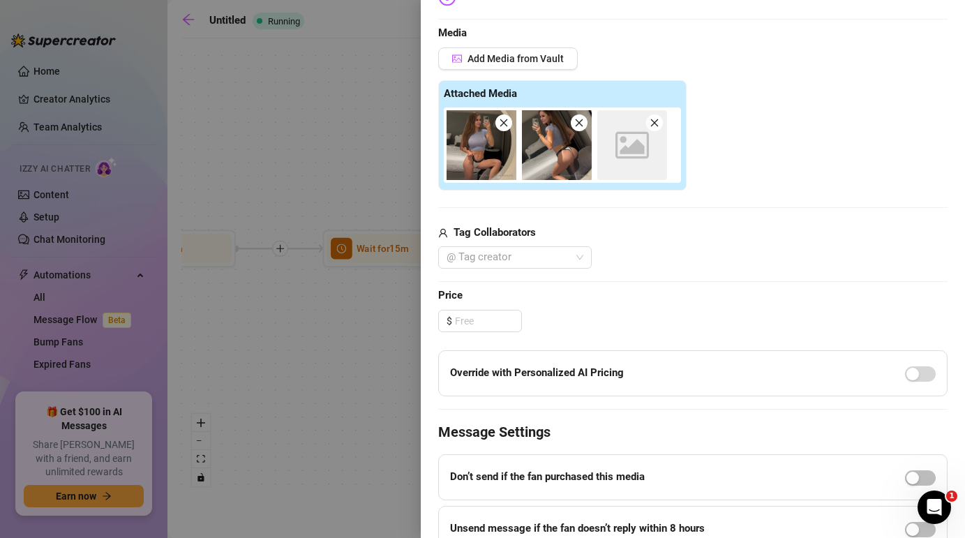
scroll to position [333, 0]
click at [644, 167] on div "Image placeholder" at bounding box center [633, 145] width 70 height 70
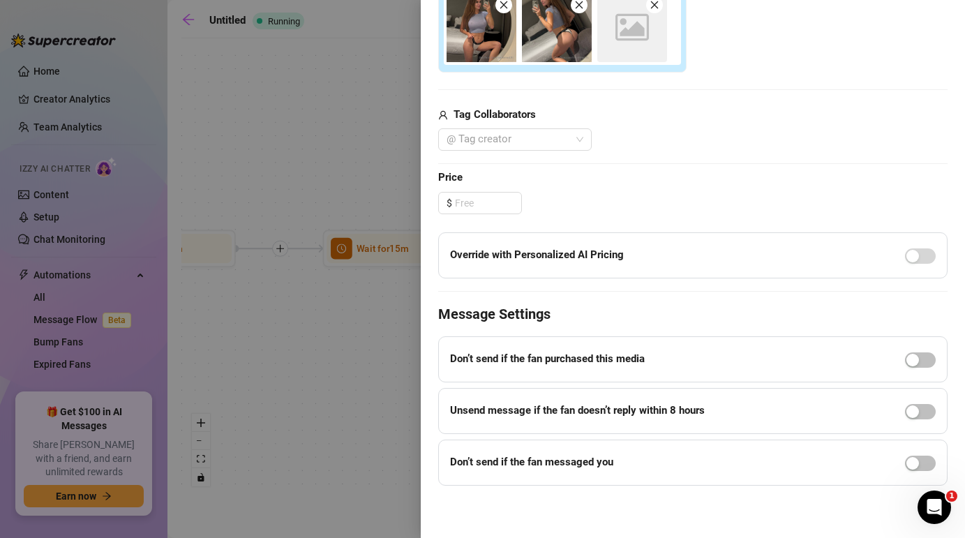
scroll to position [0, 0]
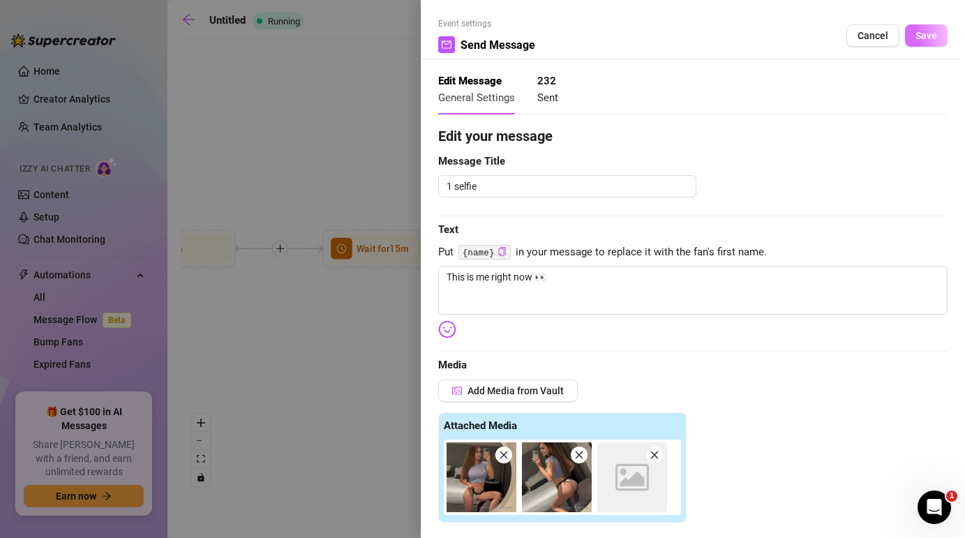
click at [924, 36] on span "Save" at bounding box center [927, 35] width 22 height 11
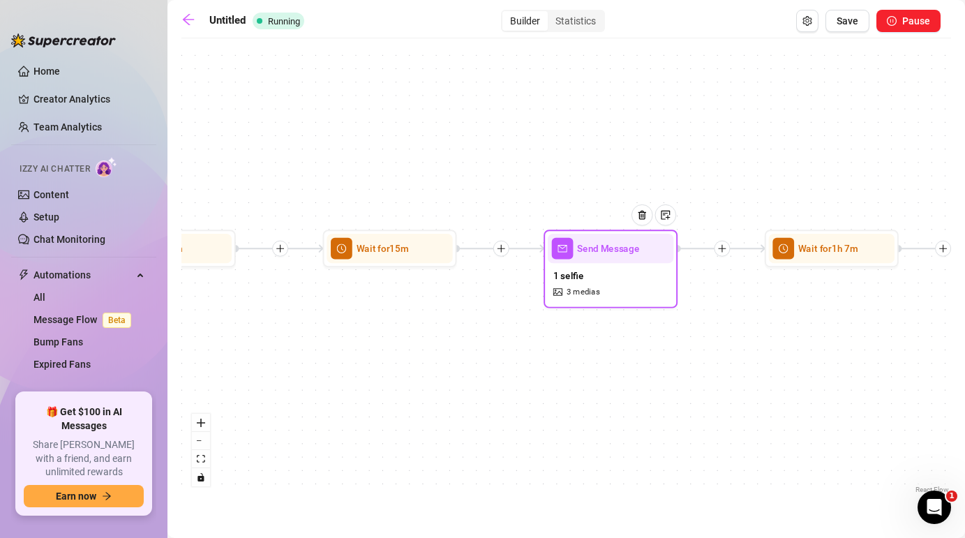
click at [593, 268] on div "1 selfie 3 medias" at bounding box center [611, 283] width 126 height 40
click at [586, 258] on div "Send Message" at bounding box center [611, 248] width 126 height 29
type textarea "This is me right now 👀"
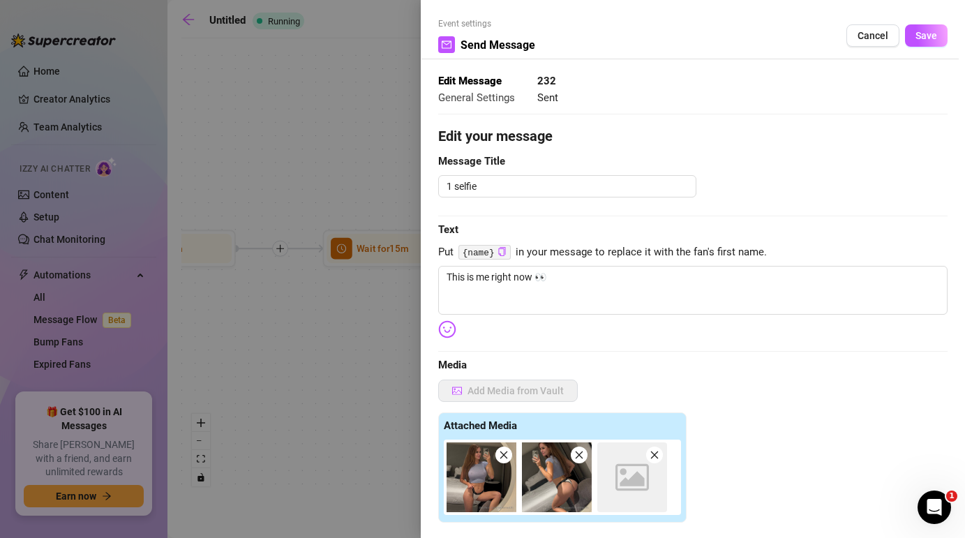
click at [586, 258] on div at bounding box center [482, 269] width 965 height 538
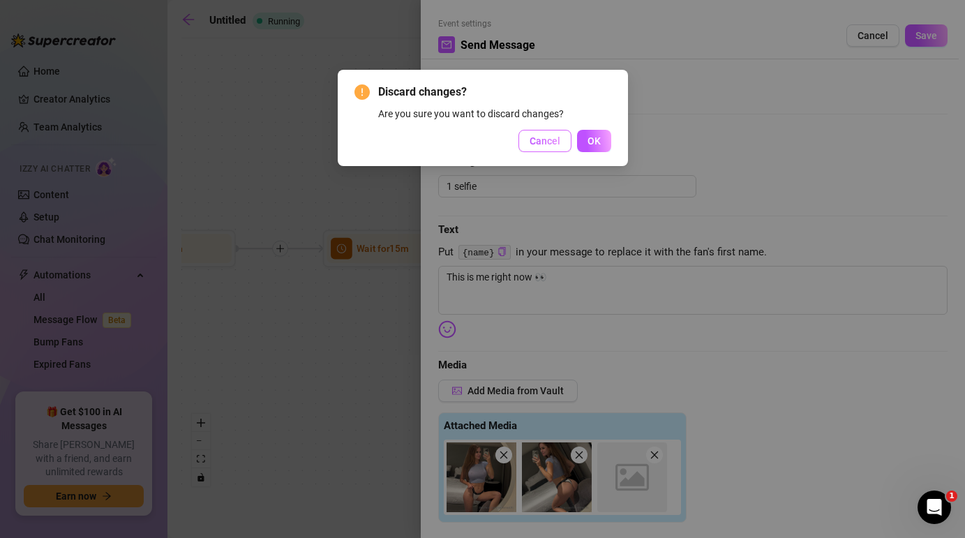
click at [549, 140] on span "Cancel" at bounding box center [545, 140] width 31 height 11
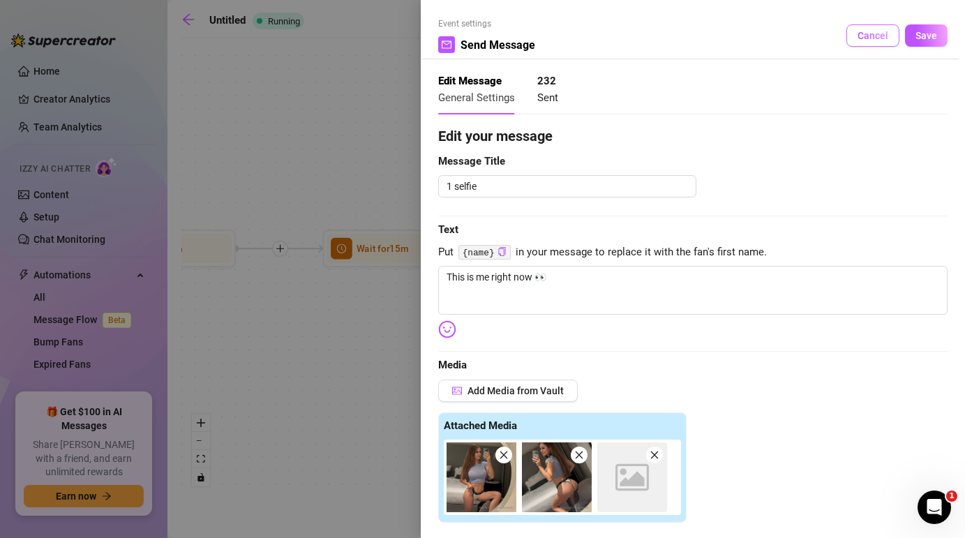
click at [875, 39] on span "Cancel" at bounding box center [873, 35] width 31 height 11
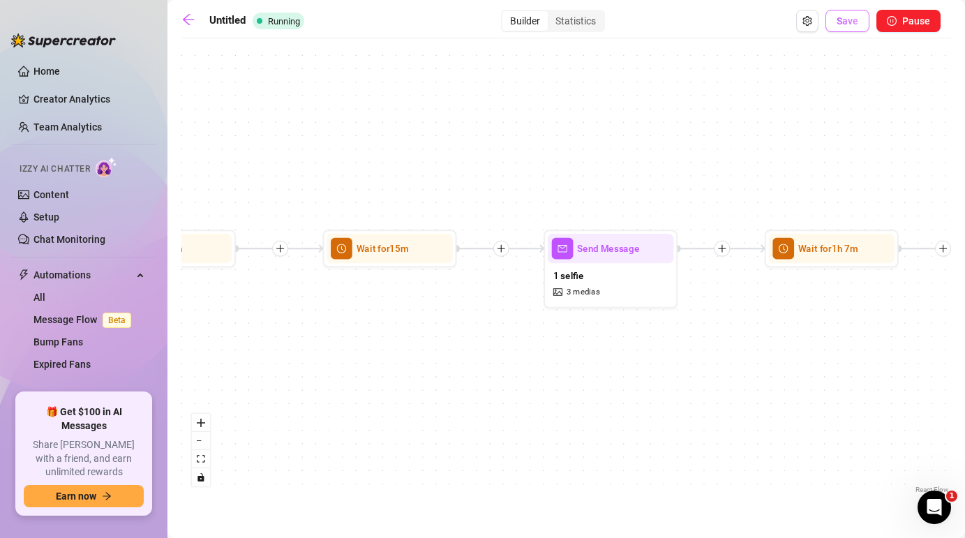
click at [843, 22] on span "Save" at bounding box center [848, 20] width 22 height 11
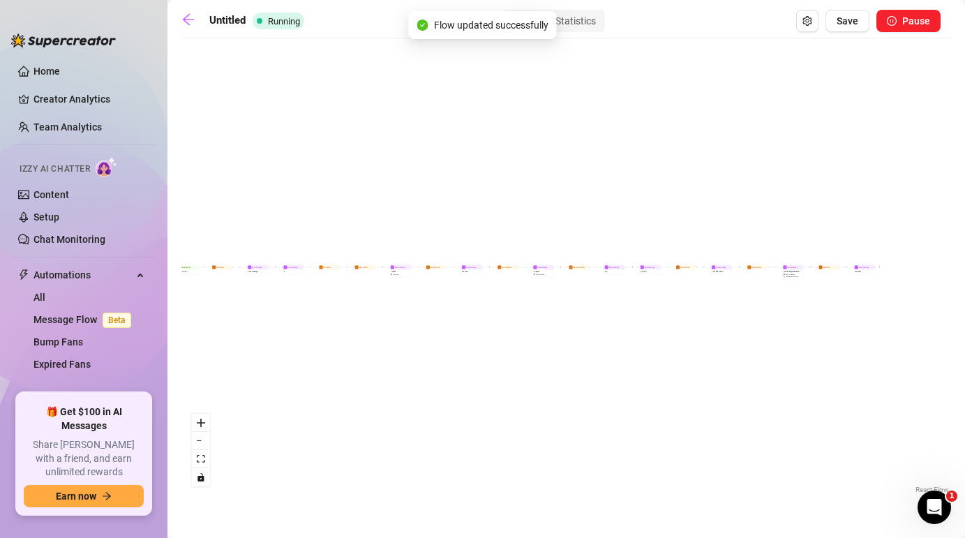
drag, startPoint x: 795, startPoint y: 313, endPoint x: 593, endPoint y: 309, distance: 202.5
click at [615, 304] on div "Send Message reminder Wait for 6h Send Message VIP OFFER plus BUndel $ 45 , 17 …" at bounding box center [567, 271] width 770 height 452
